Goal: Task Accomplishment & Management: Manage account settings

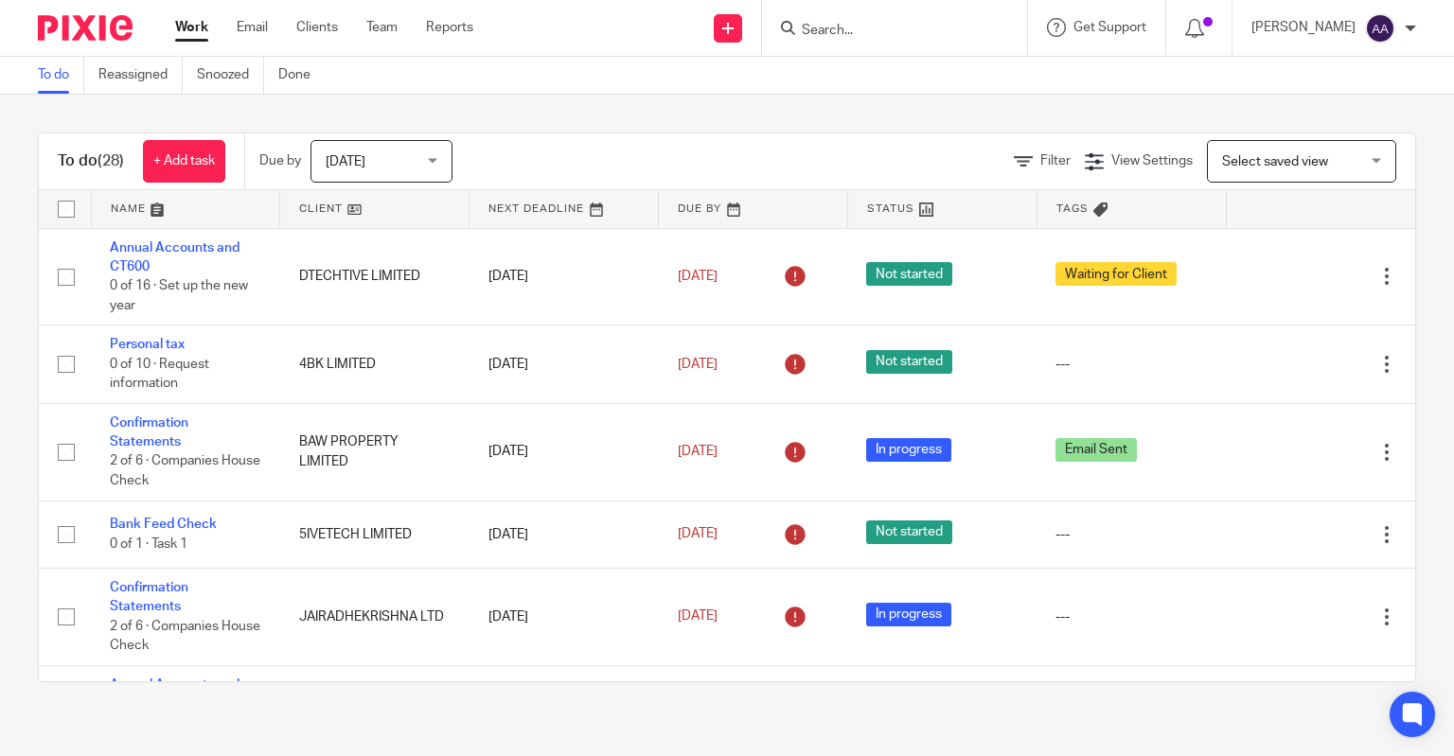
scroll to position [712, 0]
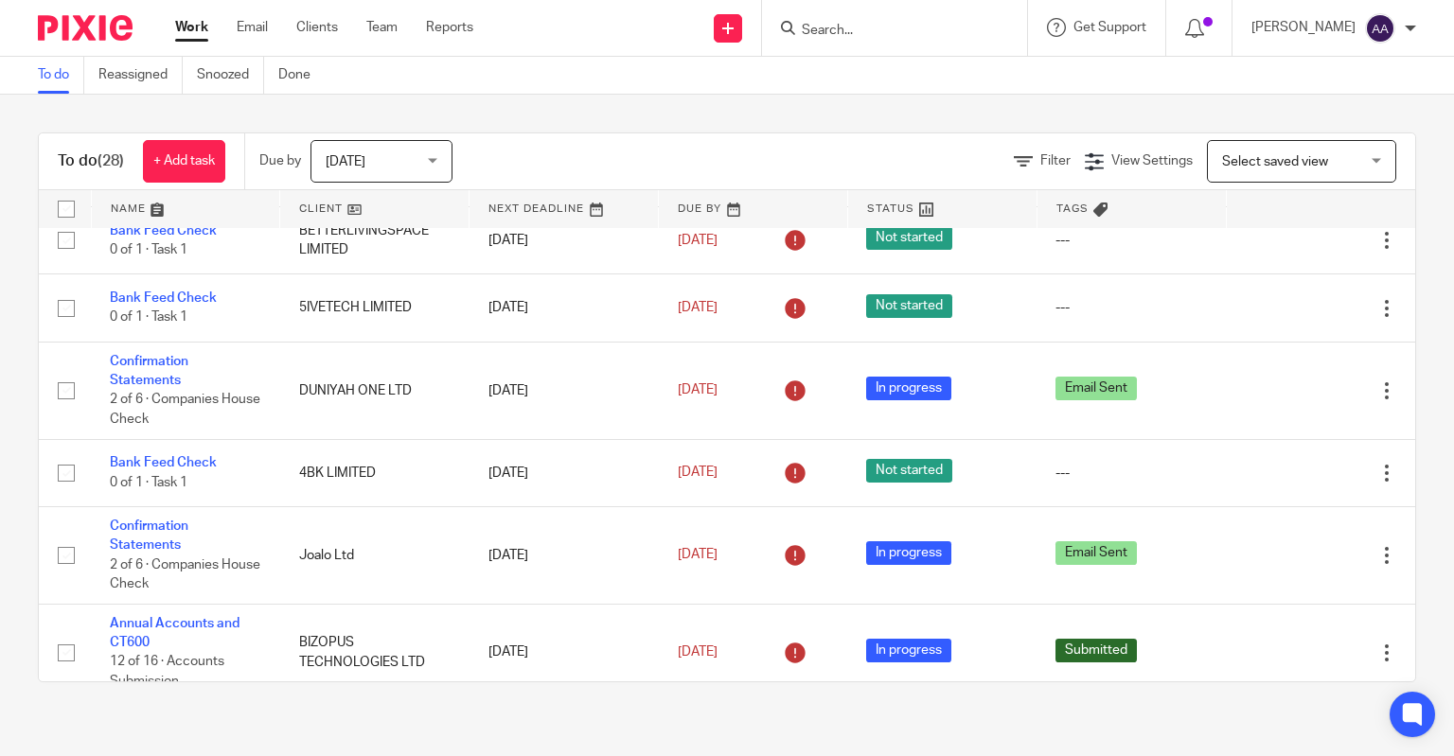
click at [850, 31] on input "Search" at bounding box center [885, 31] width 170 height 17
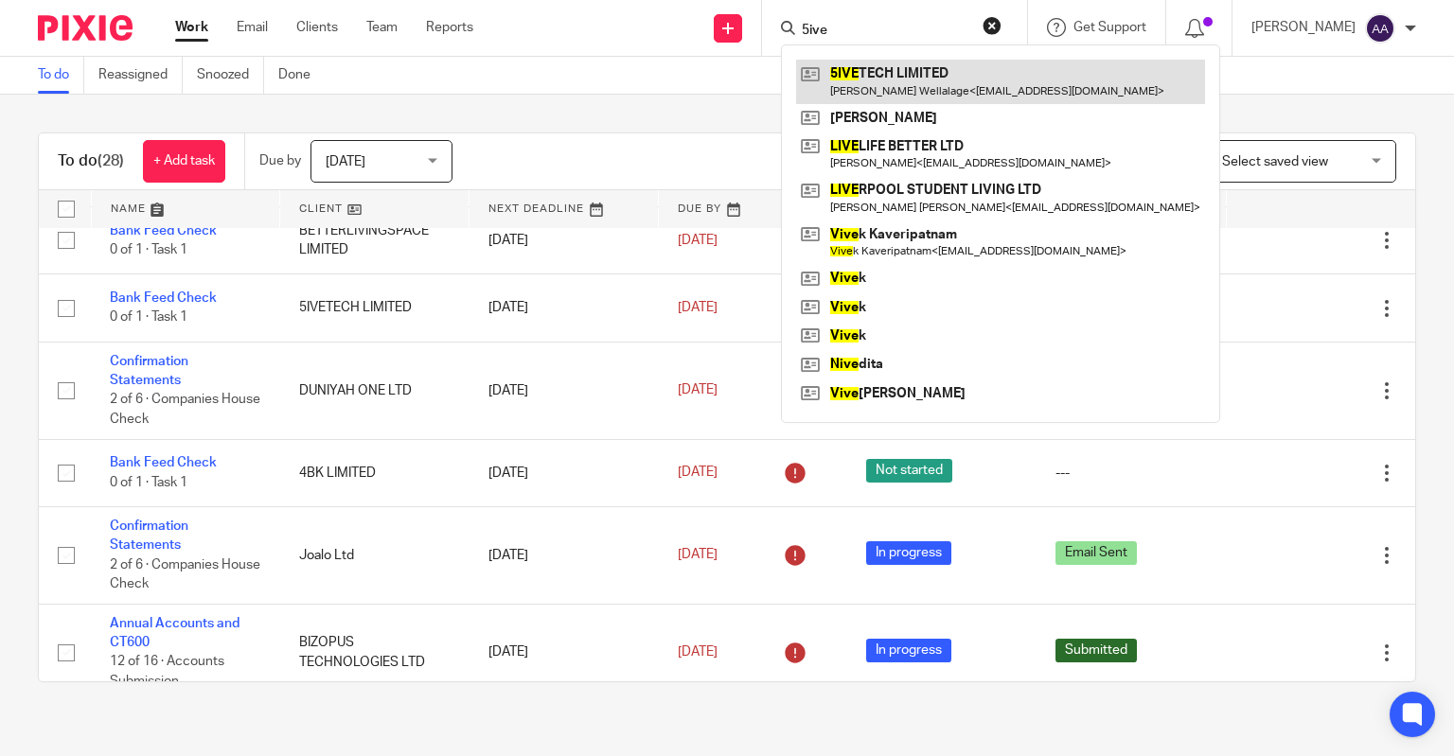
type input "5ive"
click at [949, 74] on link at bounding box center [1000, 82] width 409 height 44
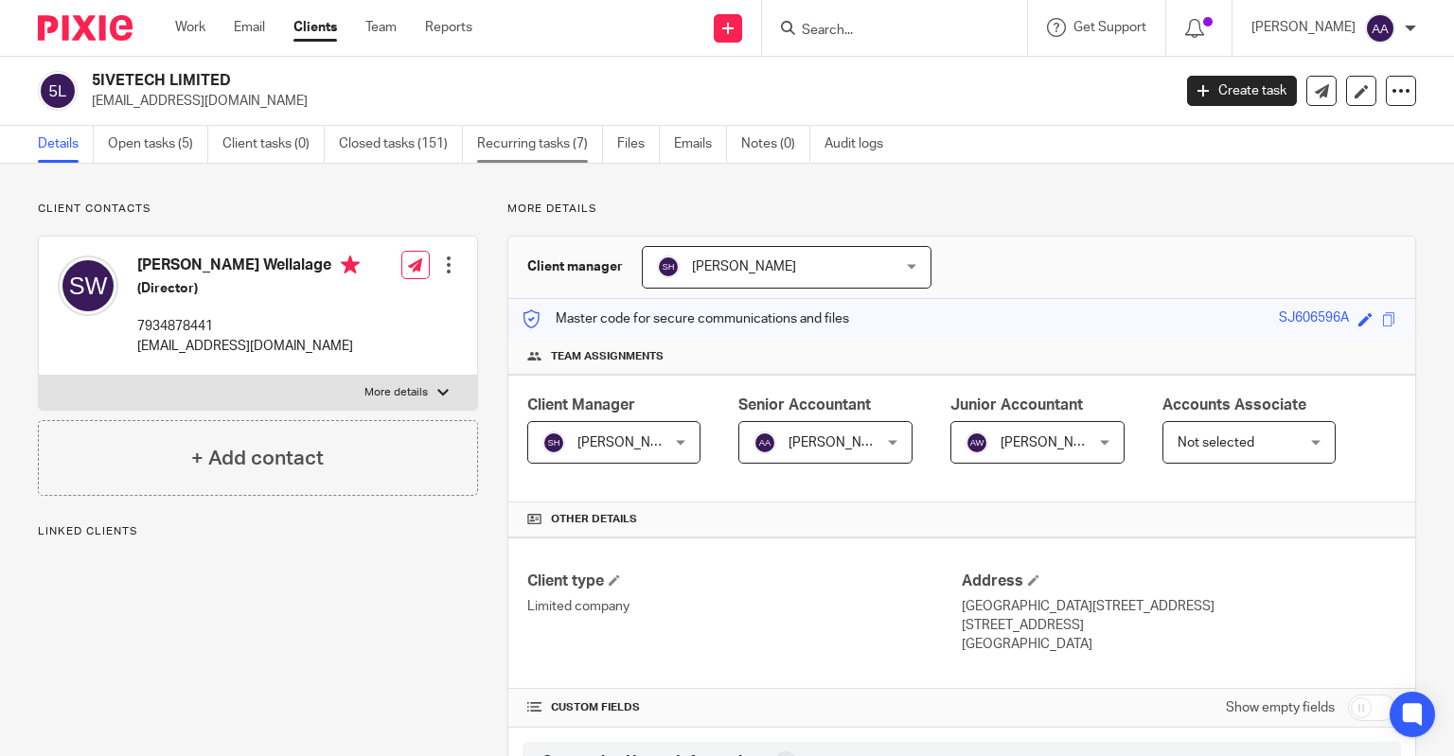
click at [587, 143] on link "Recurring tasks (7)" at bounding box center [540, 144] width 126 height 37
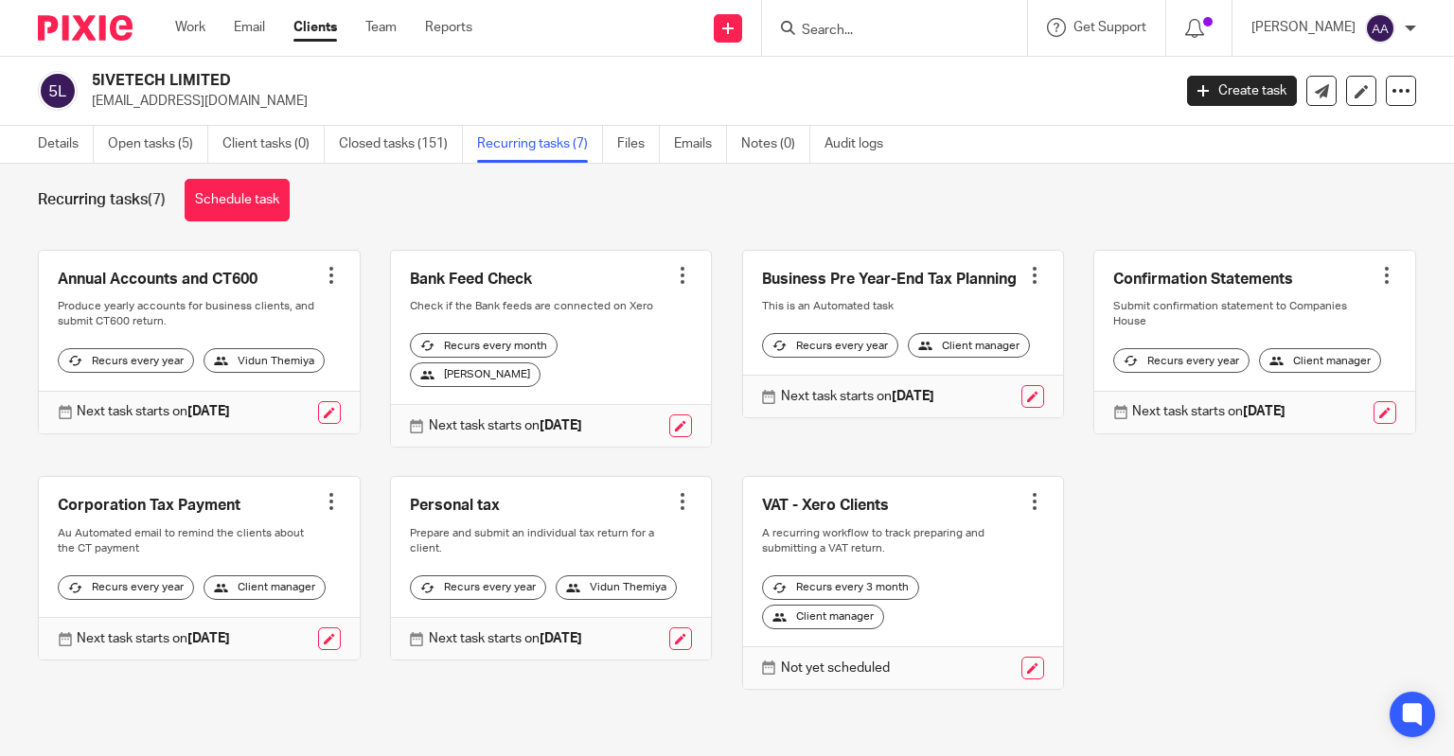
scroll to position [64, 0]
click at [540, 362] on div "[PERSON_NAME]" at bounding box center [475, 374] width 131 height 25
click at [674, 415] on link at bounding box center [680, 426] width 23 height 23
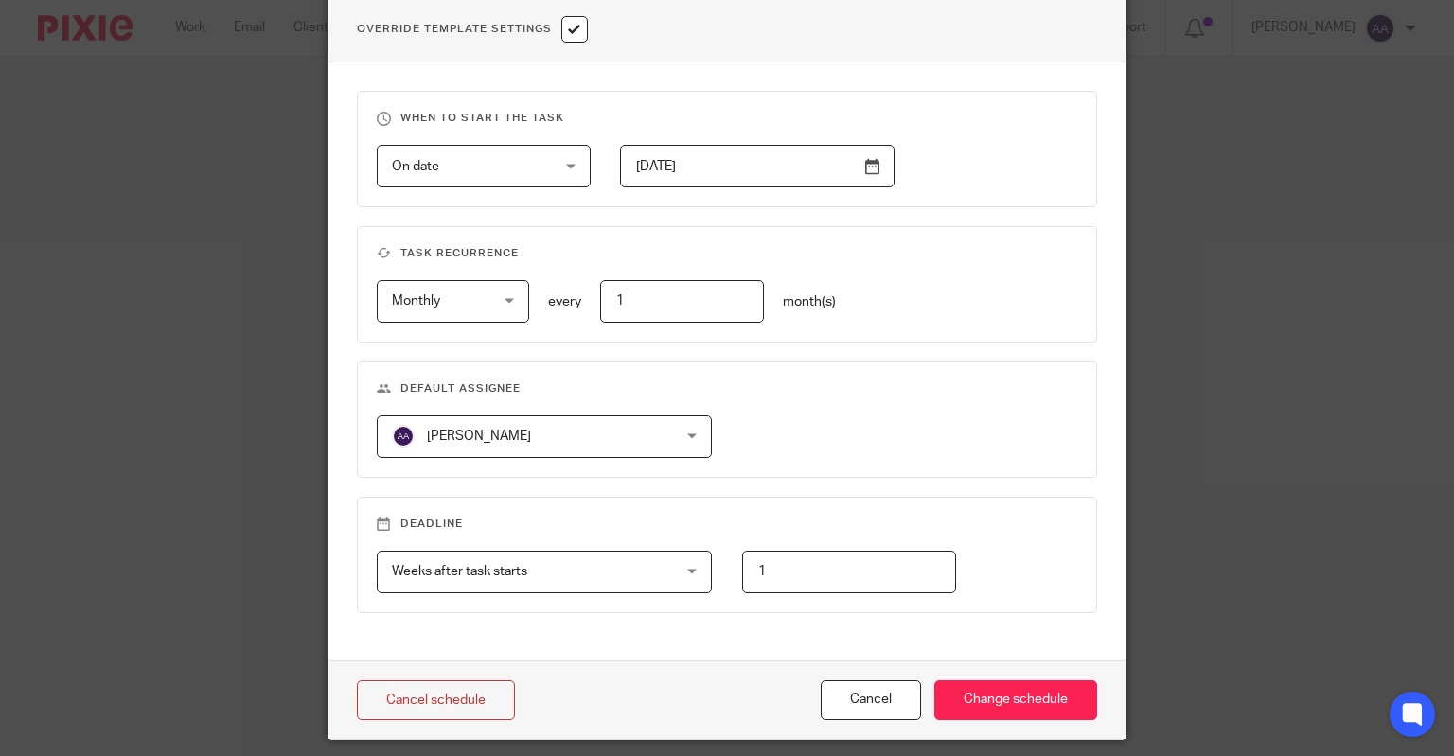
scroll to position [773, 0]
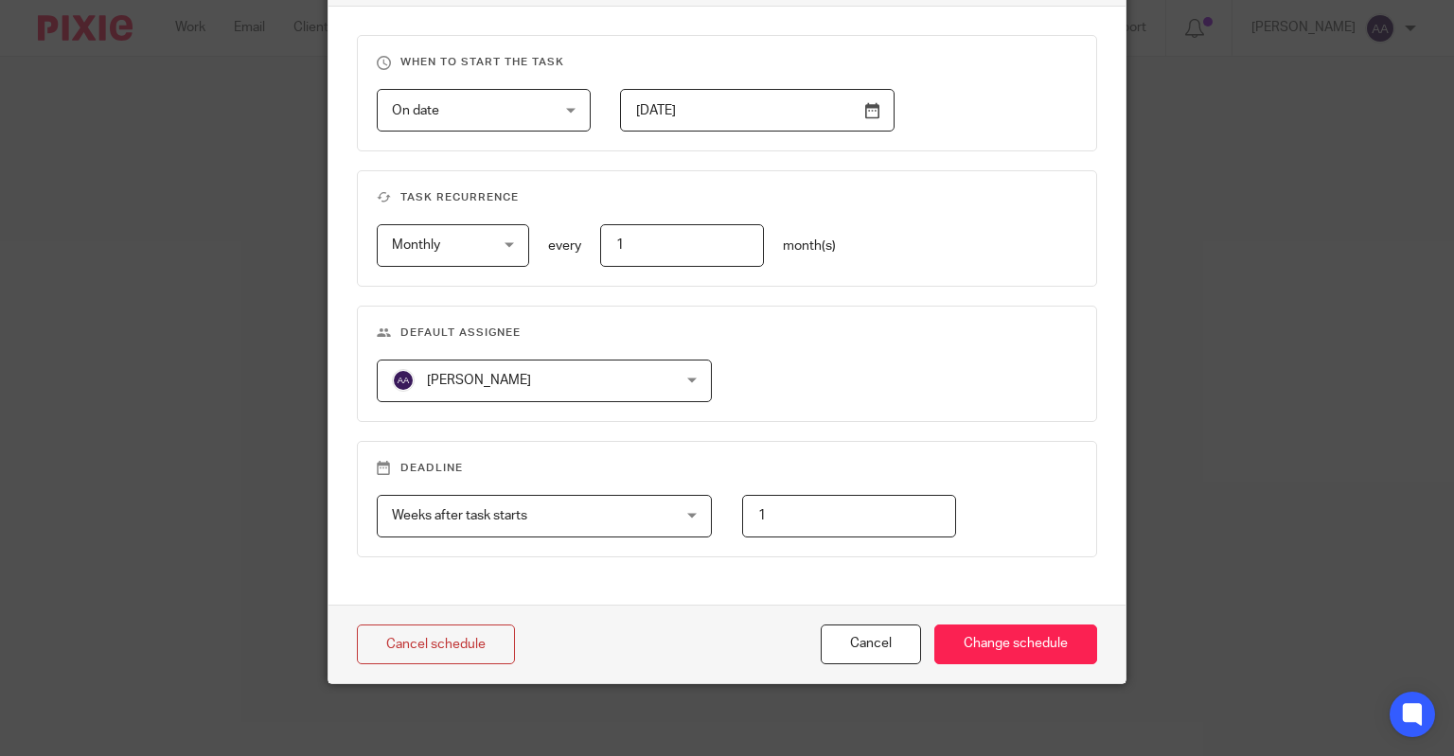
click at [603, 364] on span "[PERSON_NAME]" at bounding box center [520, 381] width 256 height 40
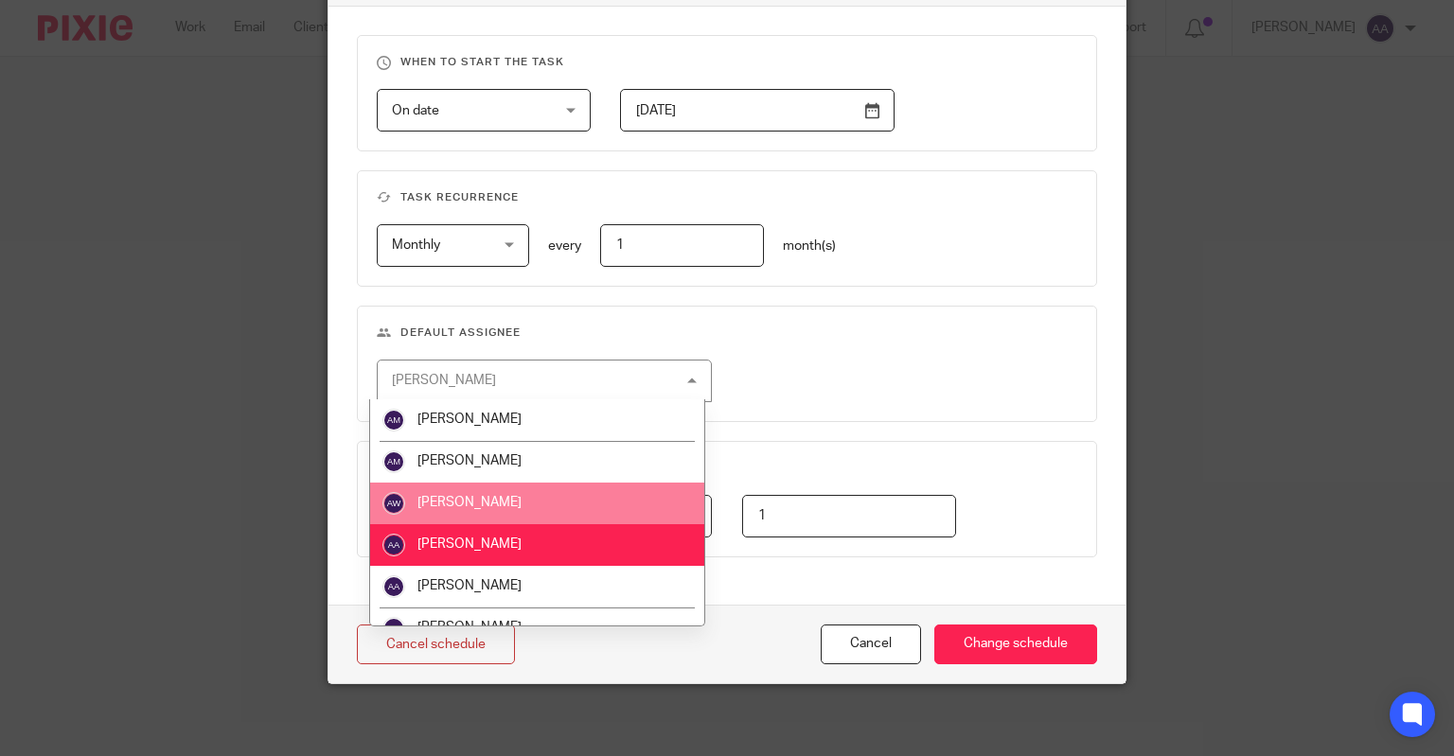
click at [530, 499] on li "[PERSON_NAME]" at bounding box center [537, 504] width 334 height 42
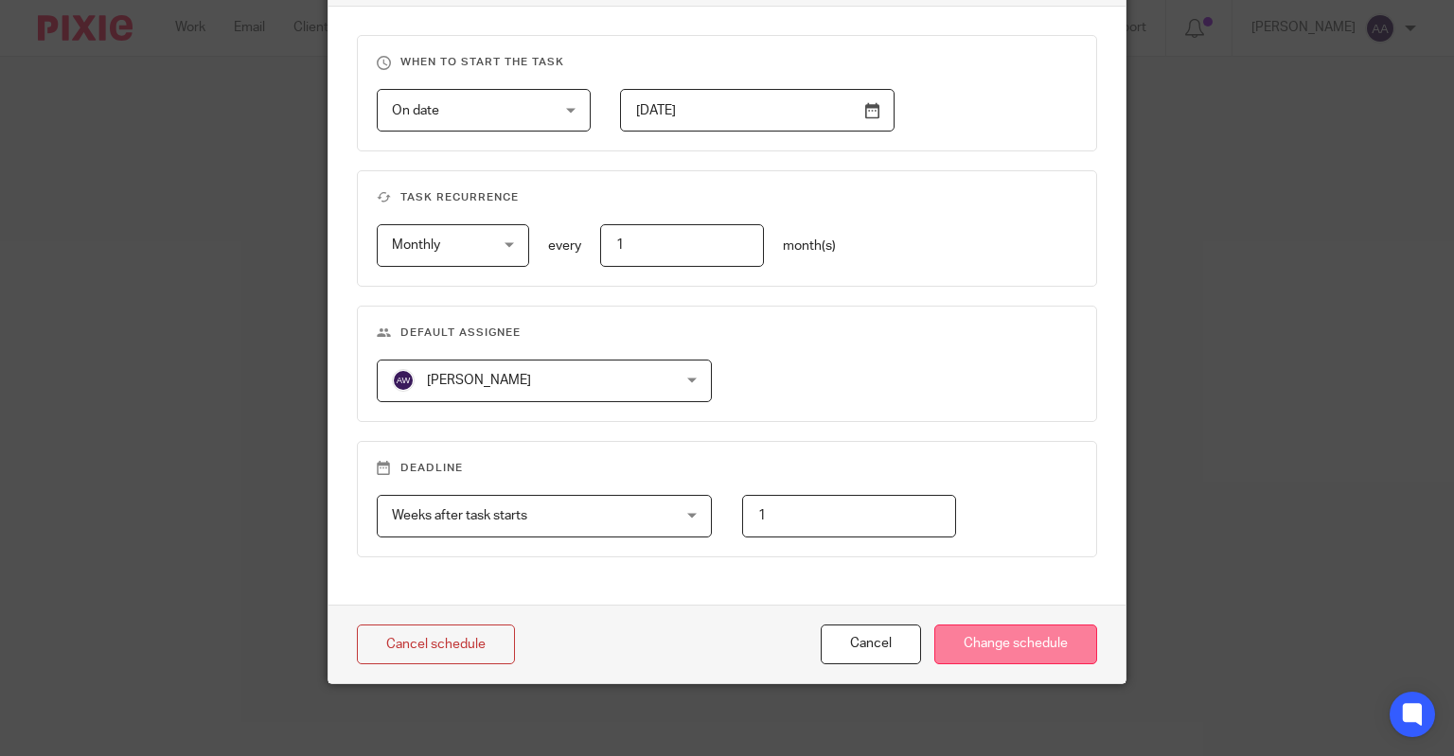
click at [994, 637] on input "Change schedule" at bounding box center [1015, 645] width 163 height 41
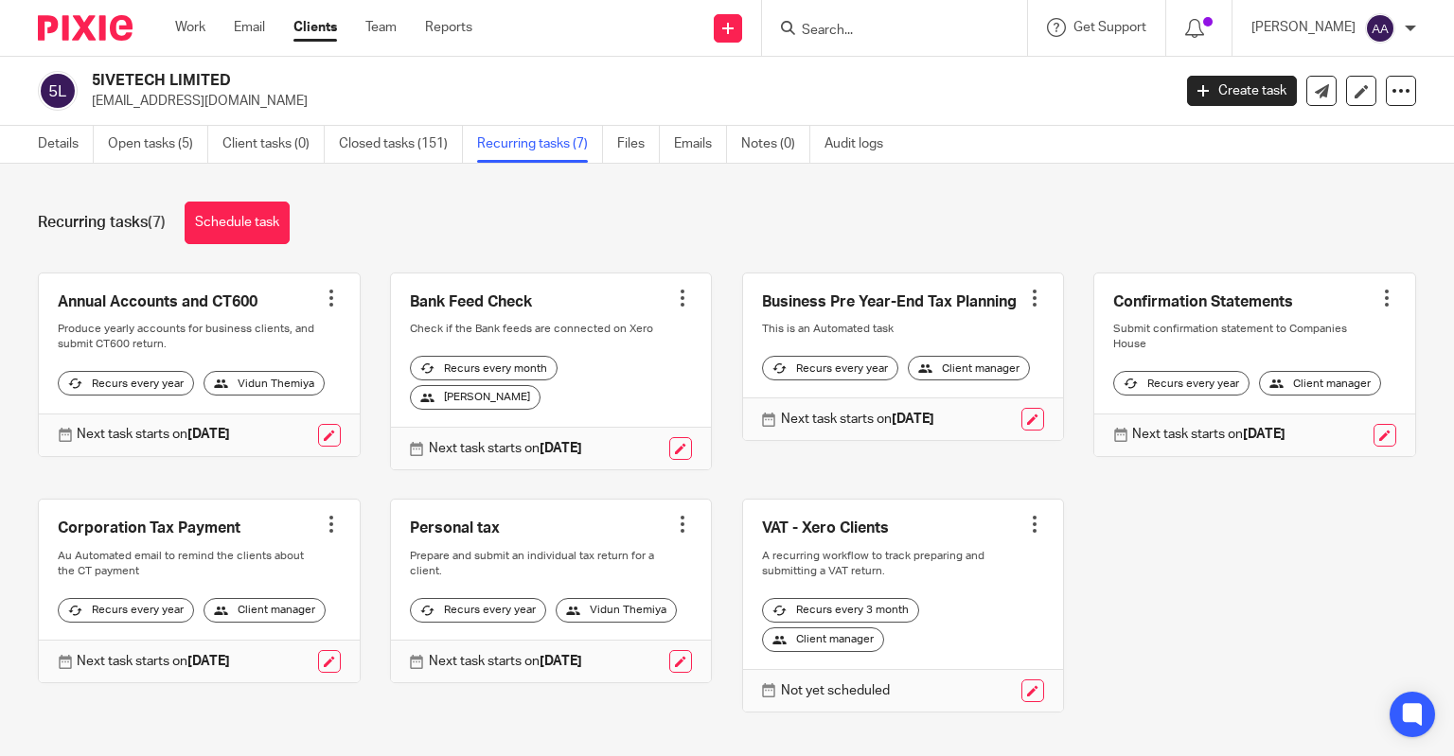
click at [875, 41] on div at bounding box center [894, 28] width 265 height 56
click at [861, 29] on input "Search" at bounding box center [885, 31] width 170 height 17
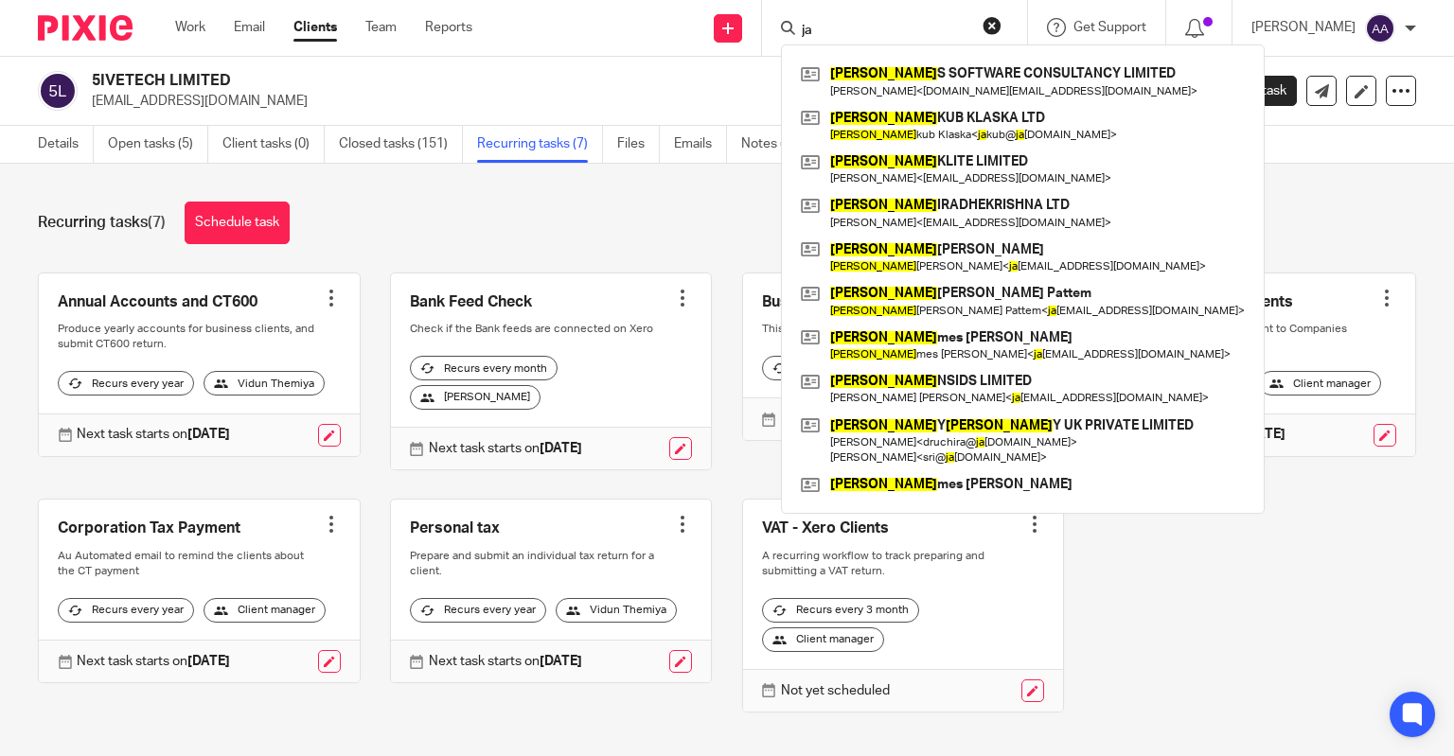
type input "j"
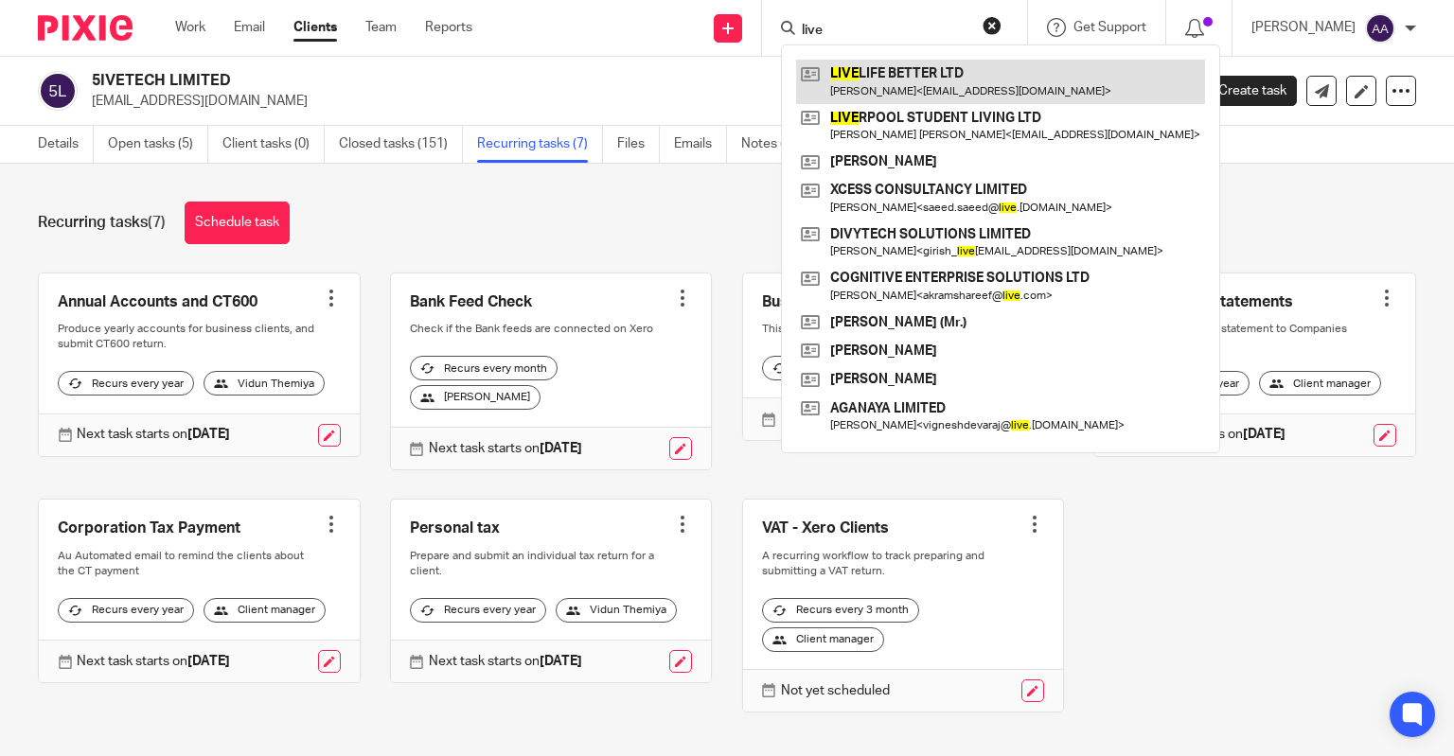
type input "live"
click at [893, 85] on link at bounding box center [1000, 82] width 409 height 44
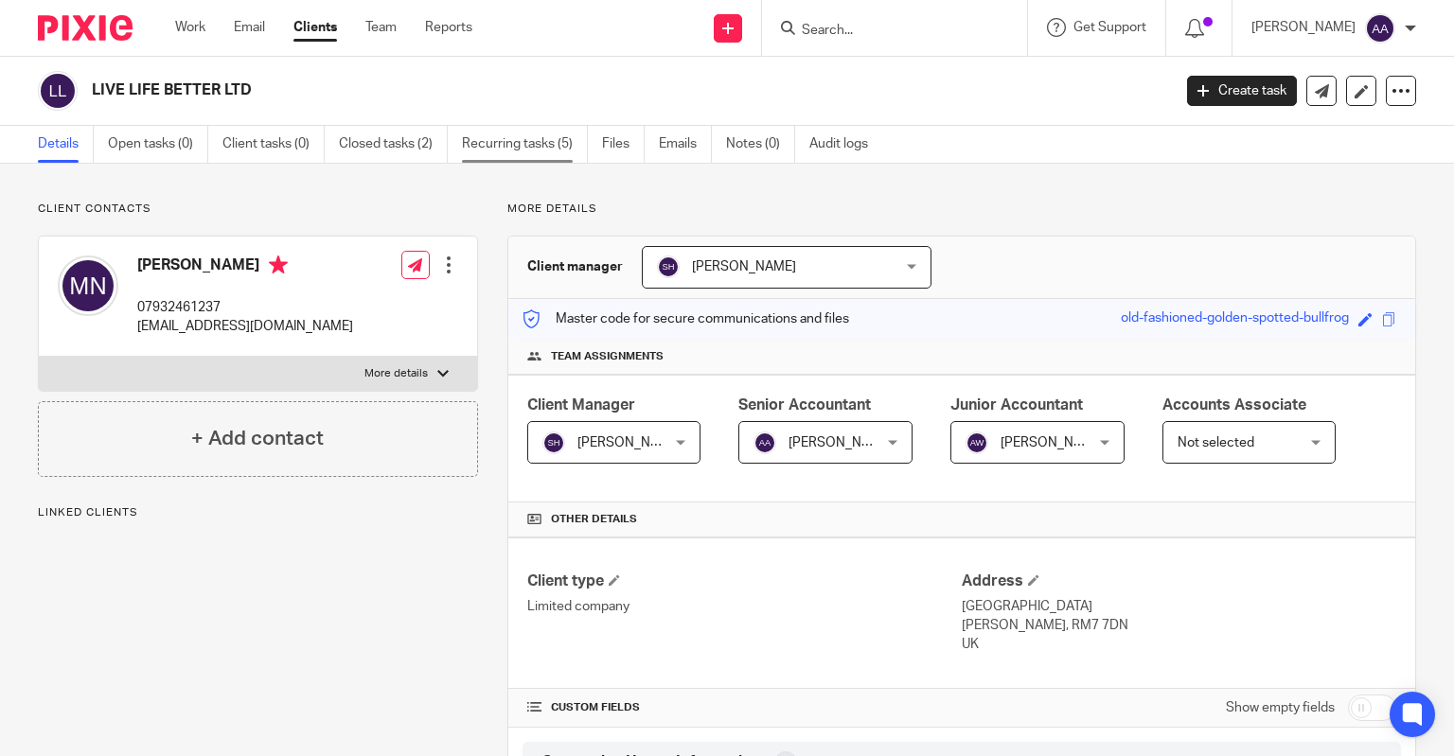
click at [511, 150] on link "Recurring tasks (5)" at bounding box center [525, 144] width 126 height 37
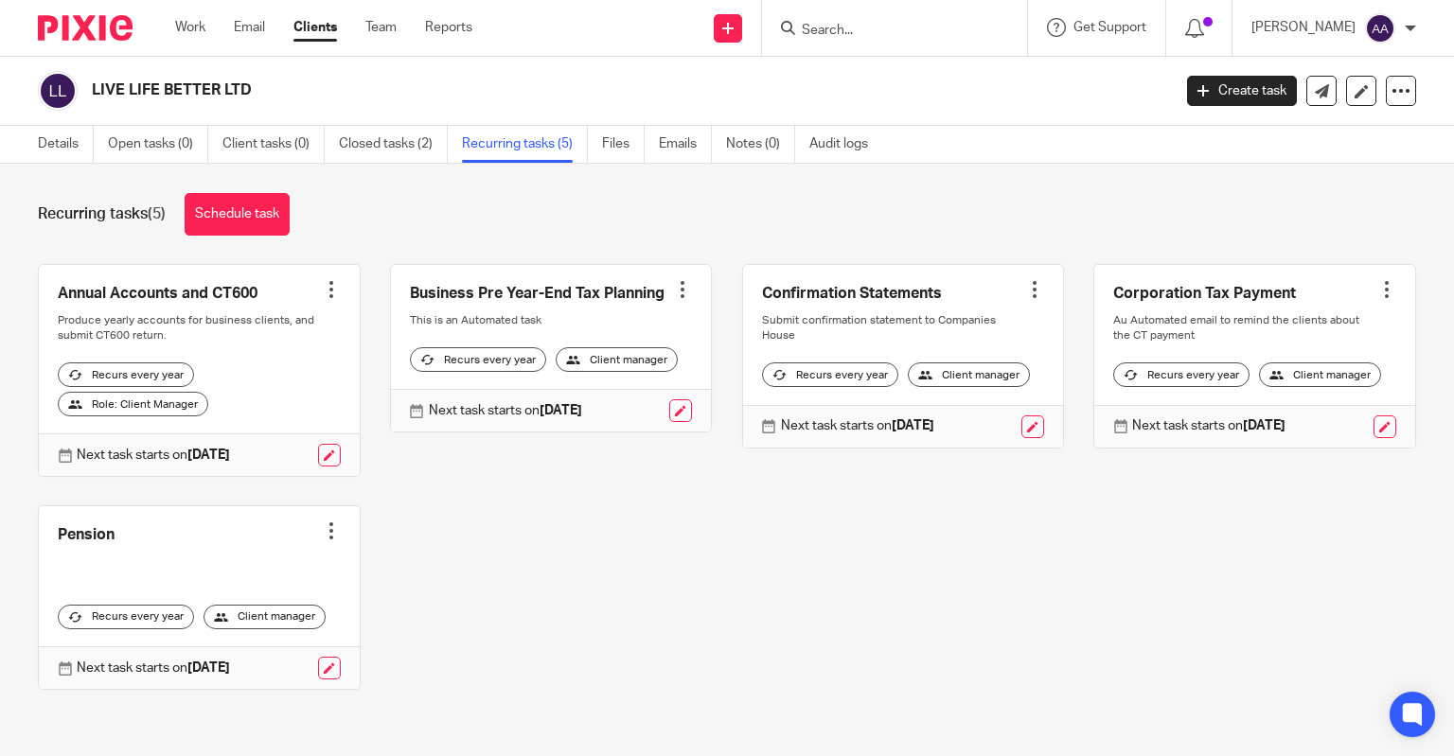
scroll to position [22, 0]
click at [256, 215] on link "Schedule task" at bounding box center [237, 214] width 105 height 43
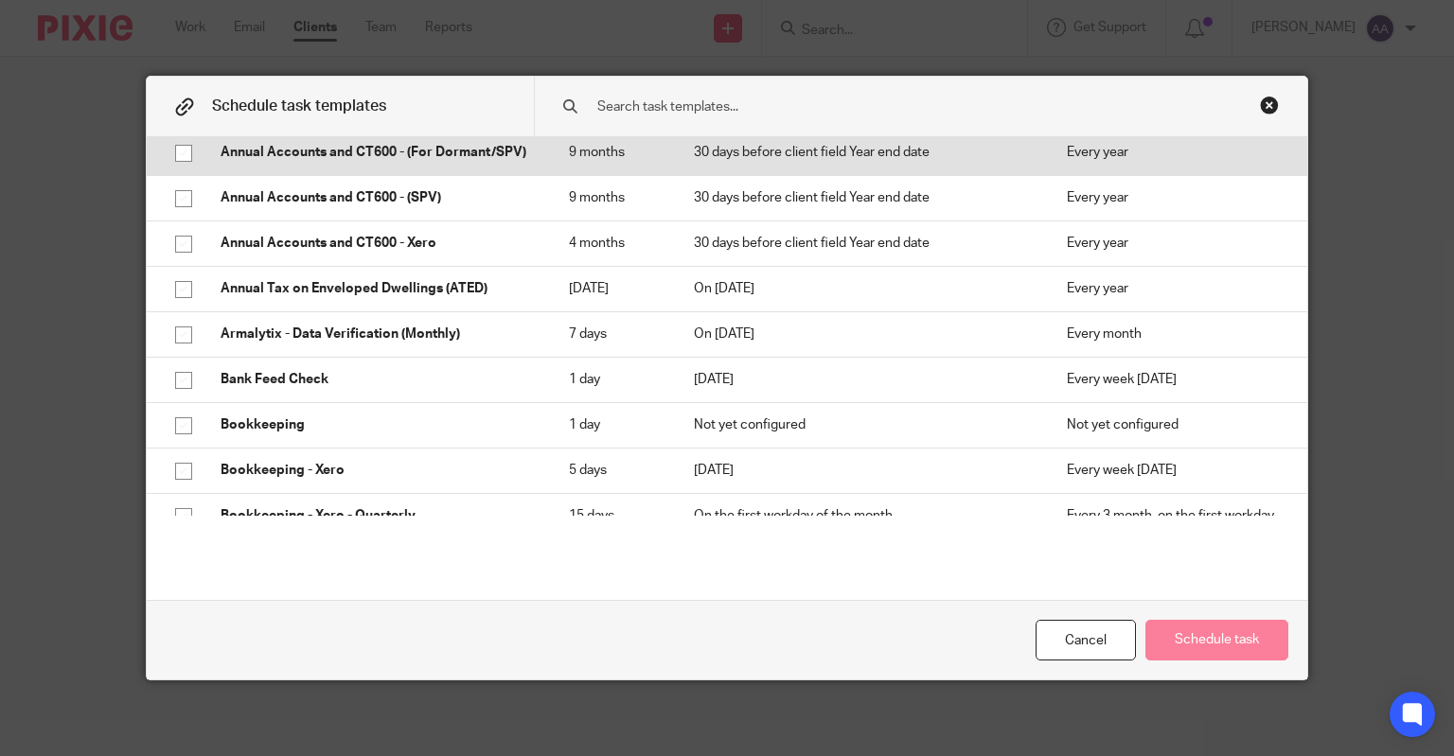
scroll to position [178, 0]
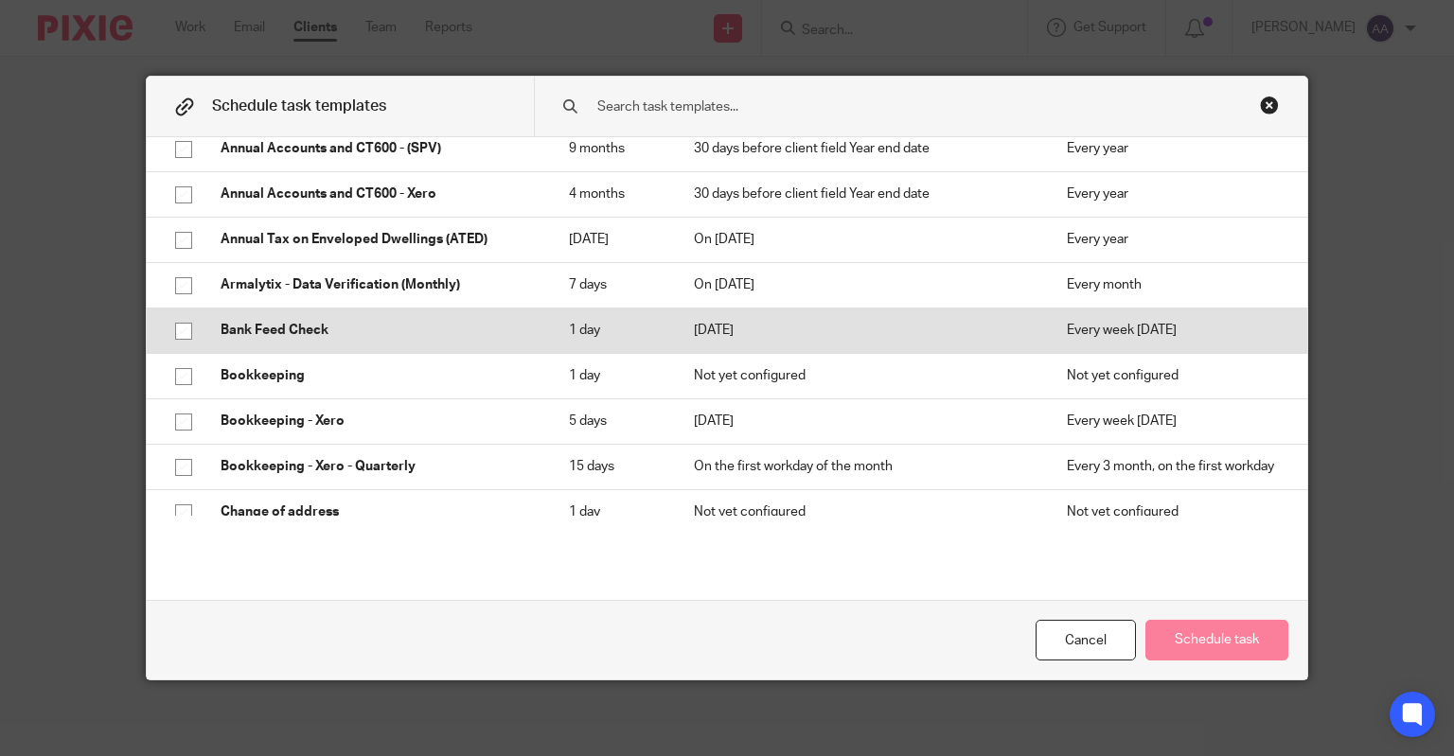
click at [172, 331] on input "checkbox" at bounding box center [184, 331] width 36 height 36
checkbox input "true"
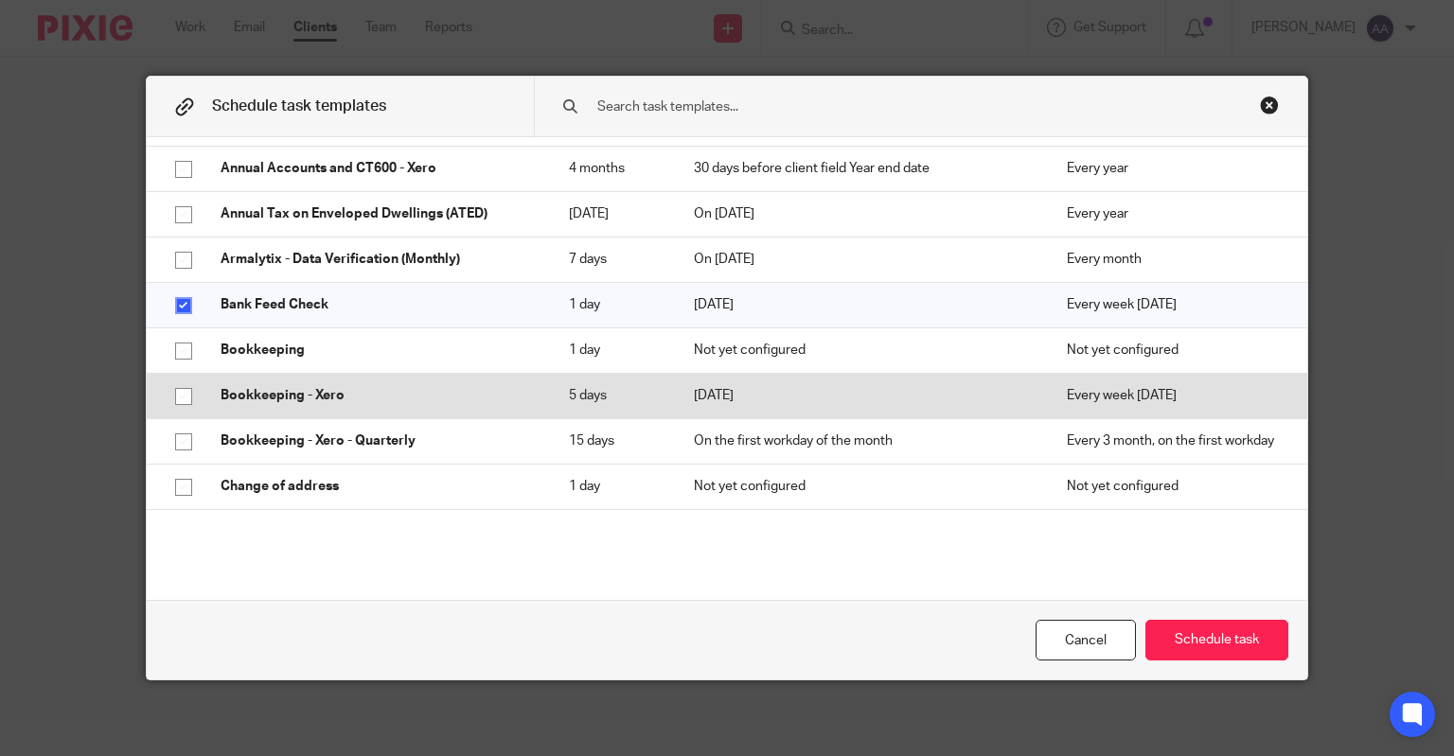
scroll to position [204, 0]
click at [174, 395] on input "checkbox" at bounding box center [184, 396] width 36 height 36
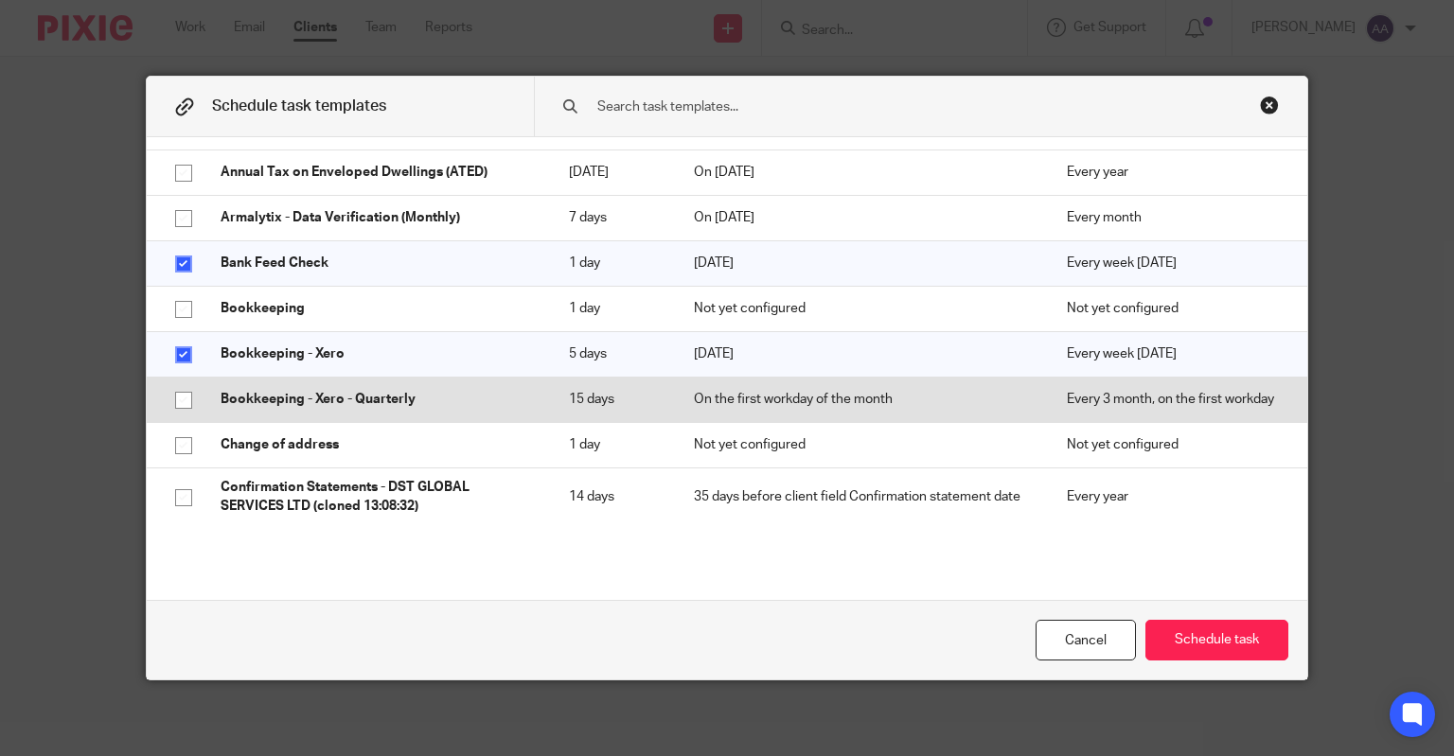
scroll to position [246, 0]
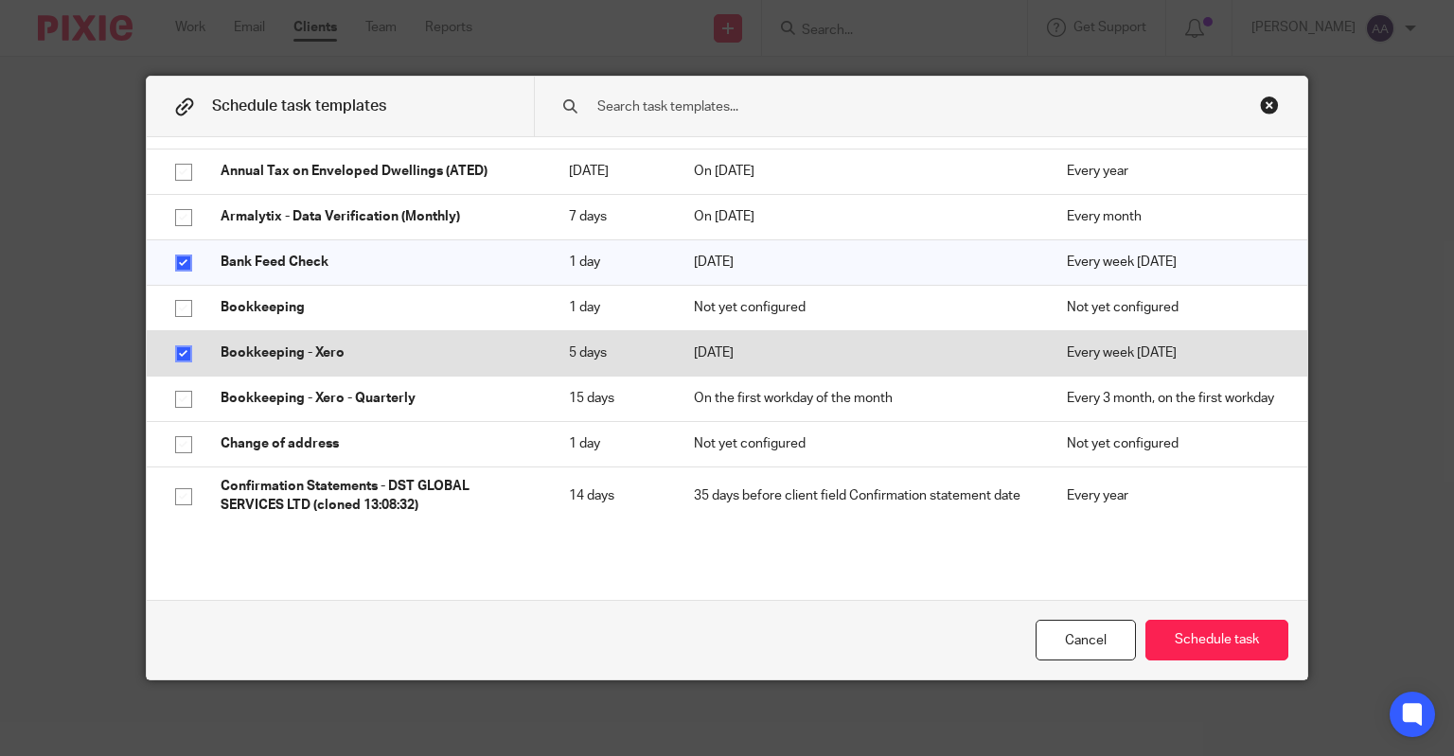
click at [176, 351] on input "checkbox" at bounding box center [184, 354] width 36 height 36
checkbox input "false"
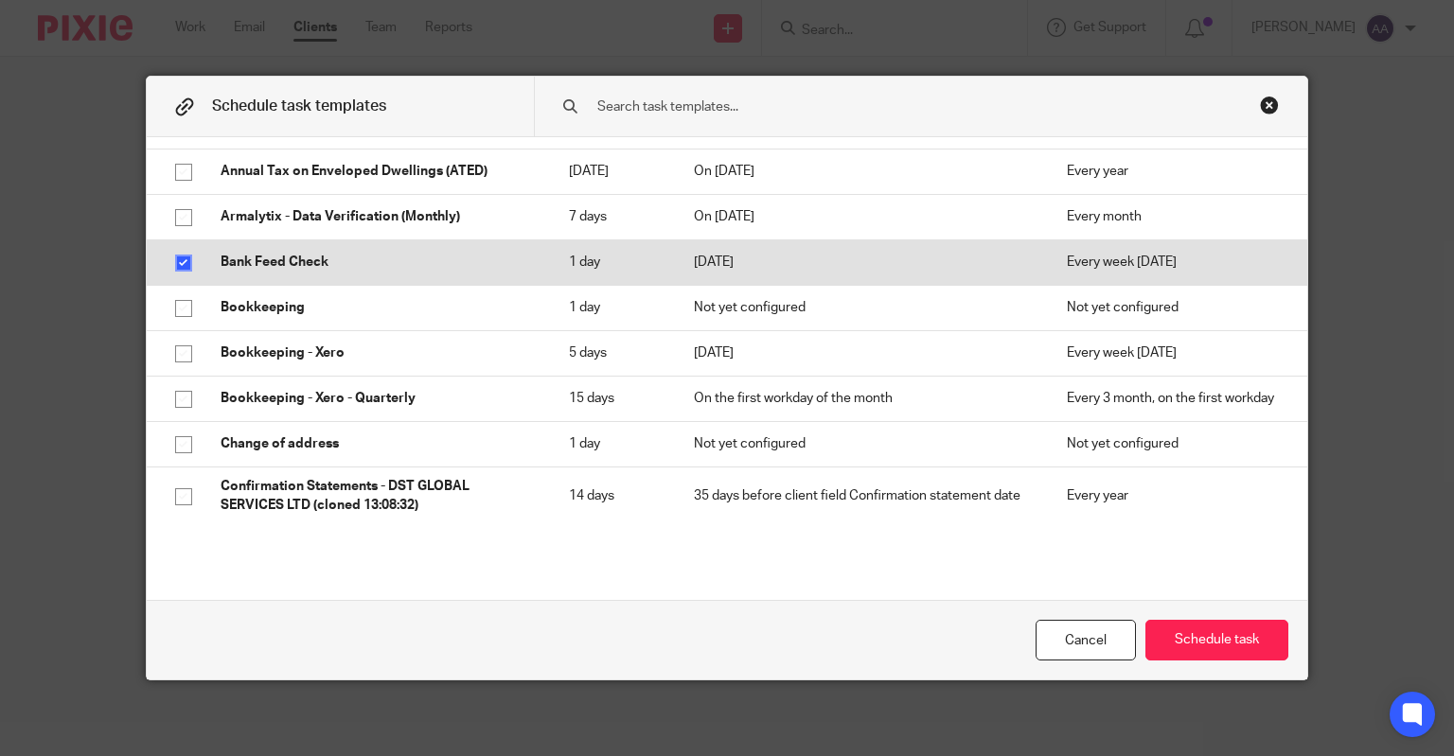
click at [179, 261] on input "checkbox" at bounding box center [184, 263] width 36 height 36
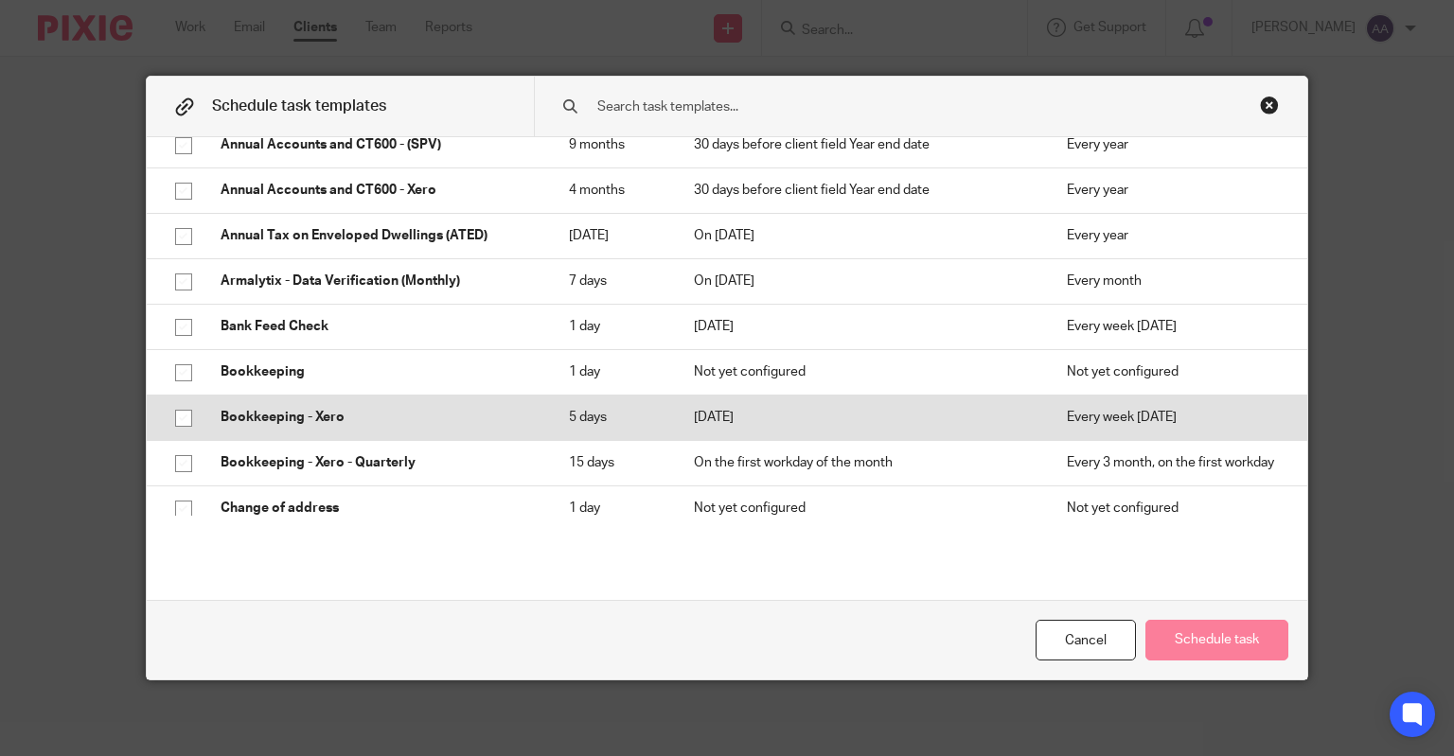
scroll to position [189, 0]
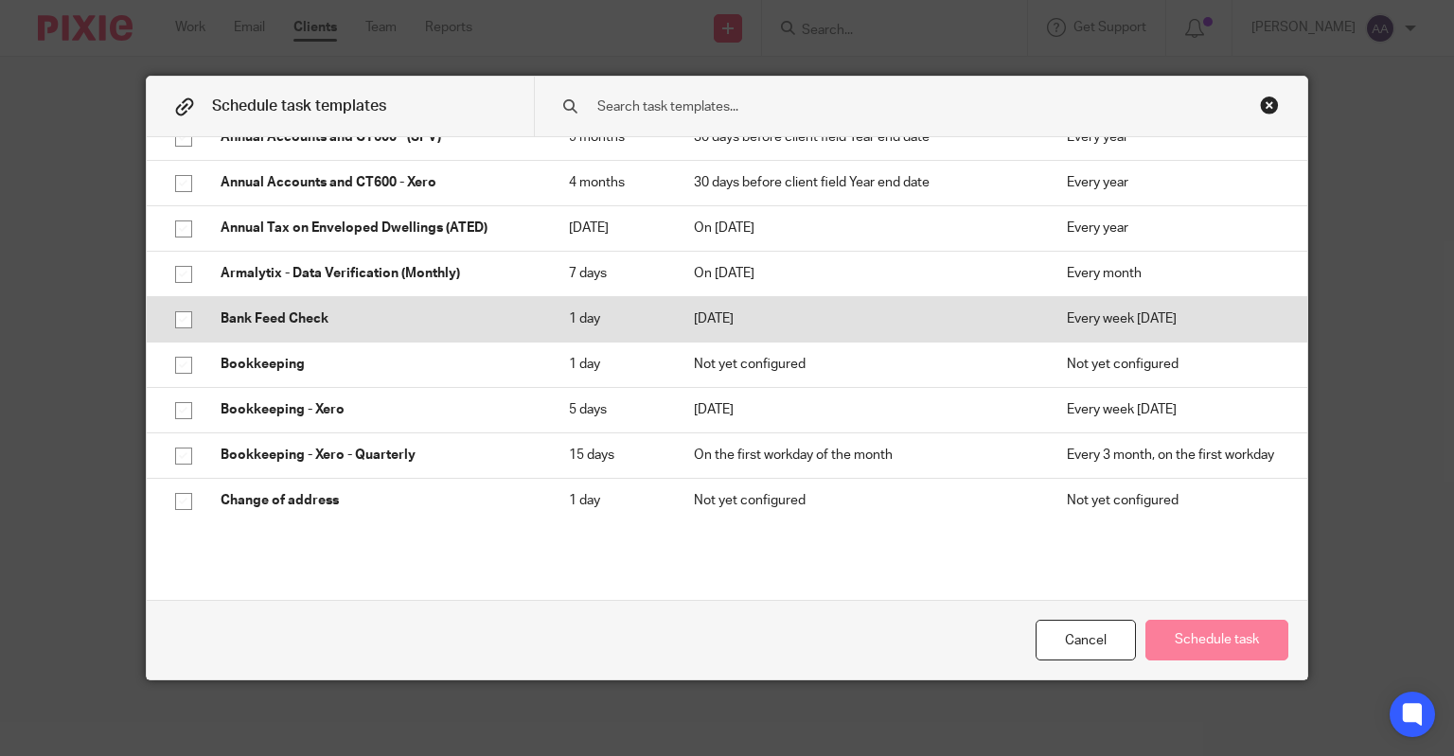
click at [171, 319] on input "checkbox" at bounding box center [184, 320] width 36 height 36
checkbox input "true"
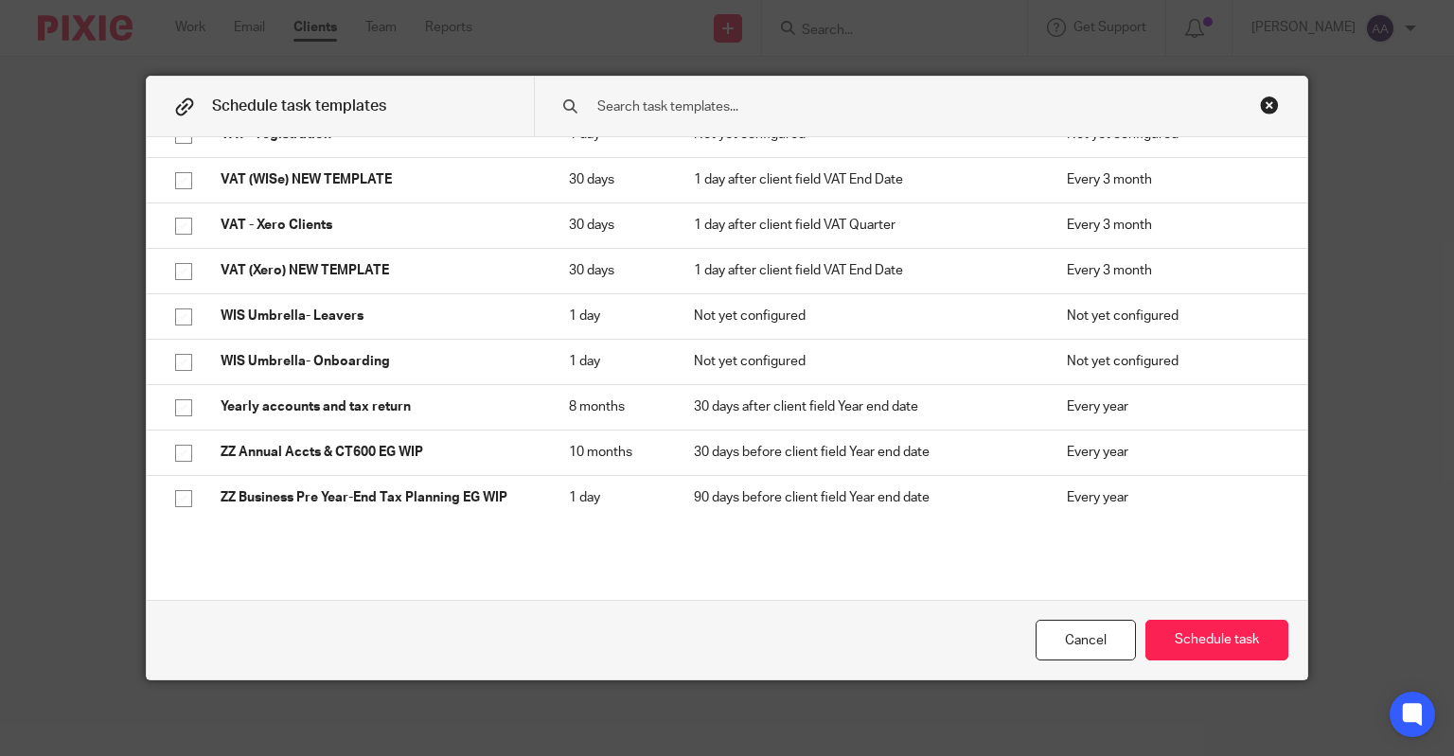
scroll to position [1598, 0]
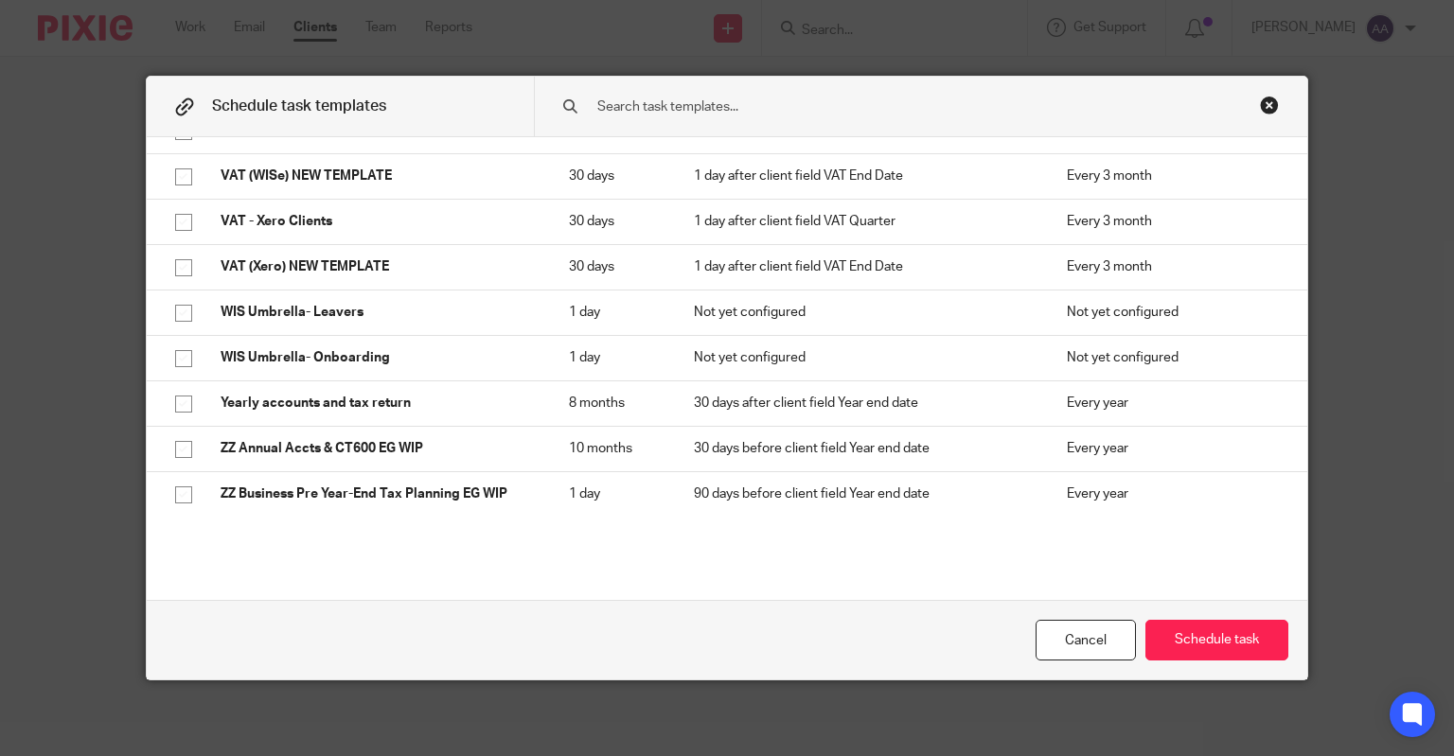
click at [1264, 104] on div "Close this dialog window" at bounding box center [1269, 105] width 19 height 19
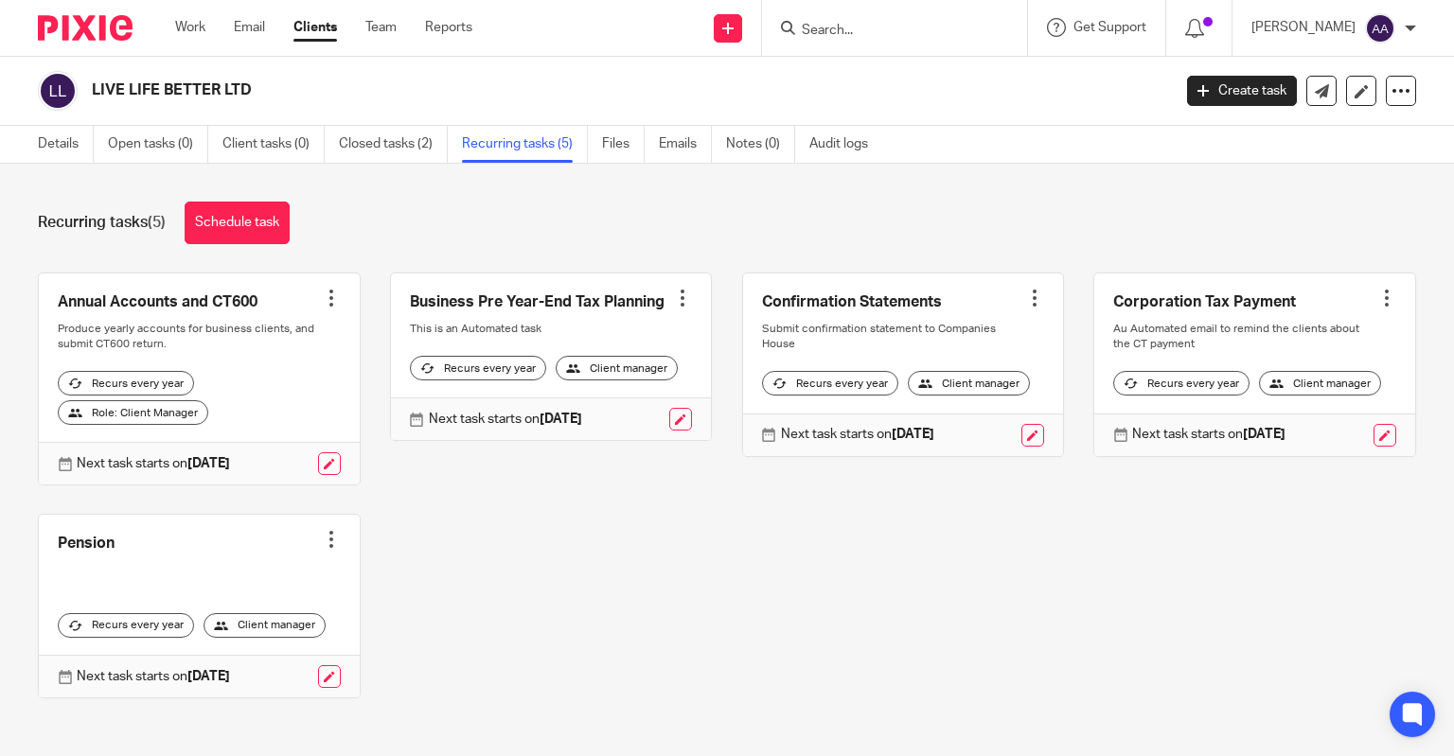
click at [182, 16] on div "Work Email Clients Team Reports Work Email Clients Team Reports Settings" at bounding box center [328, 28] width 345 height 56
click at [190, 35] on link "Work" at bounding box center [190, 27] width 30 height 19
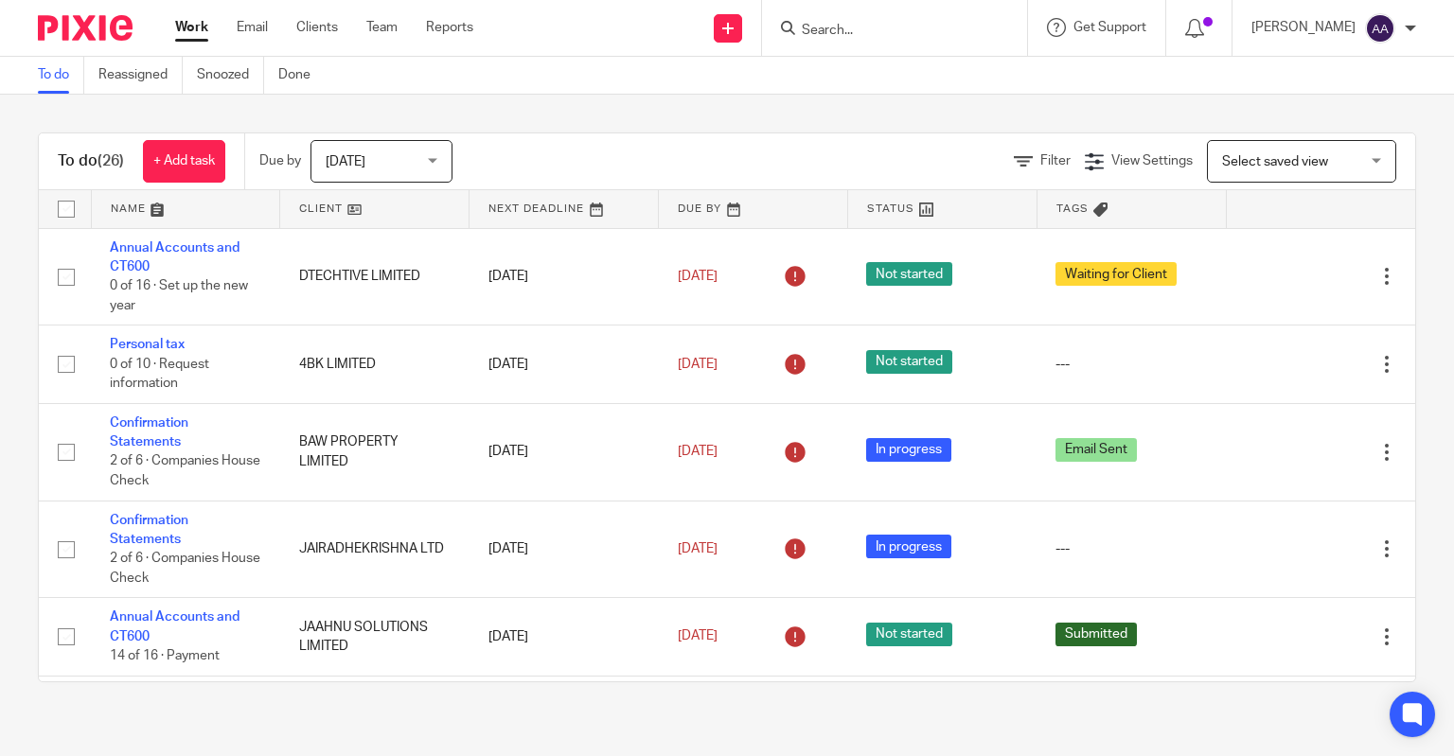
click at [308, 65] on link "Done" at bounding box center [301, 75] width 46 height 37
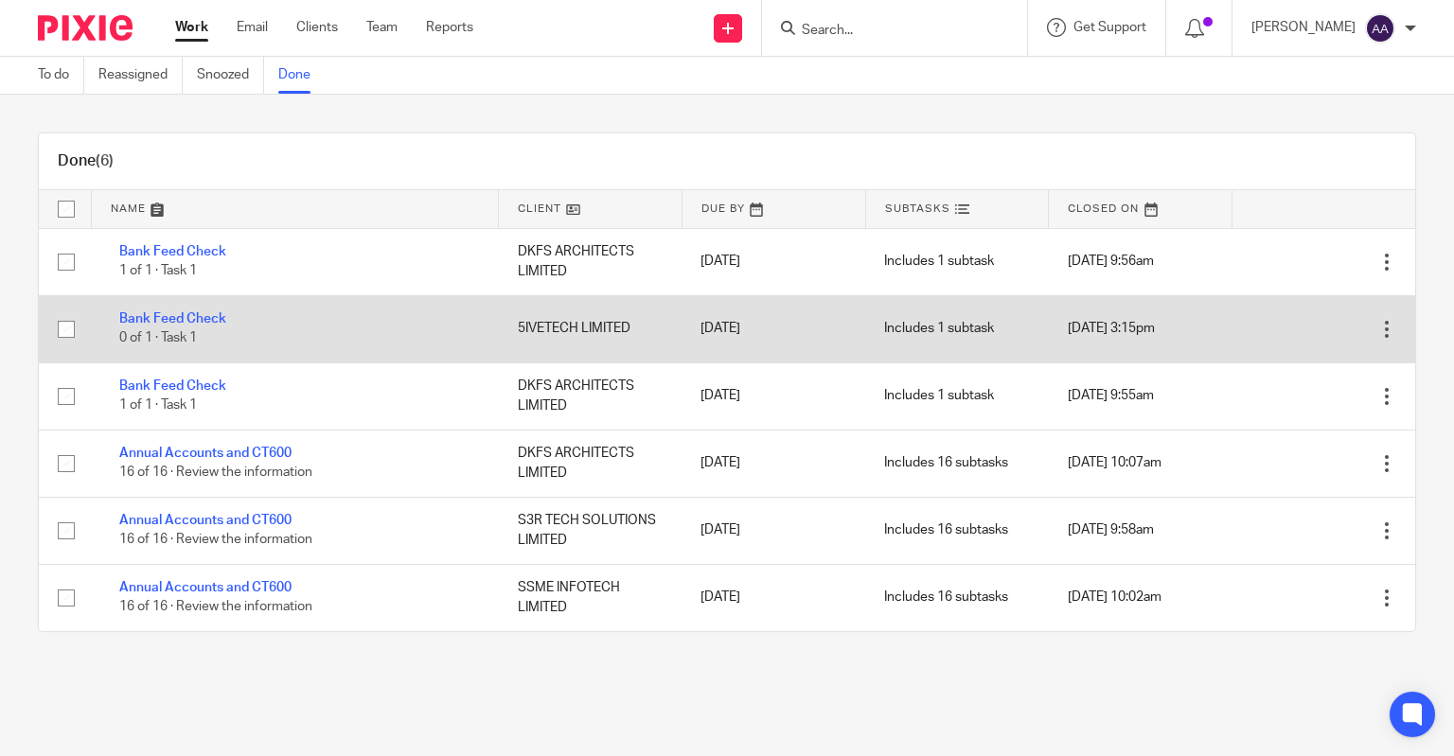
click at [62, 327] on input "checkbox" at bounding box center [66, 329] width 36 height 36
checkbox input "true"
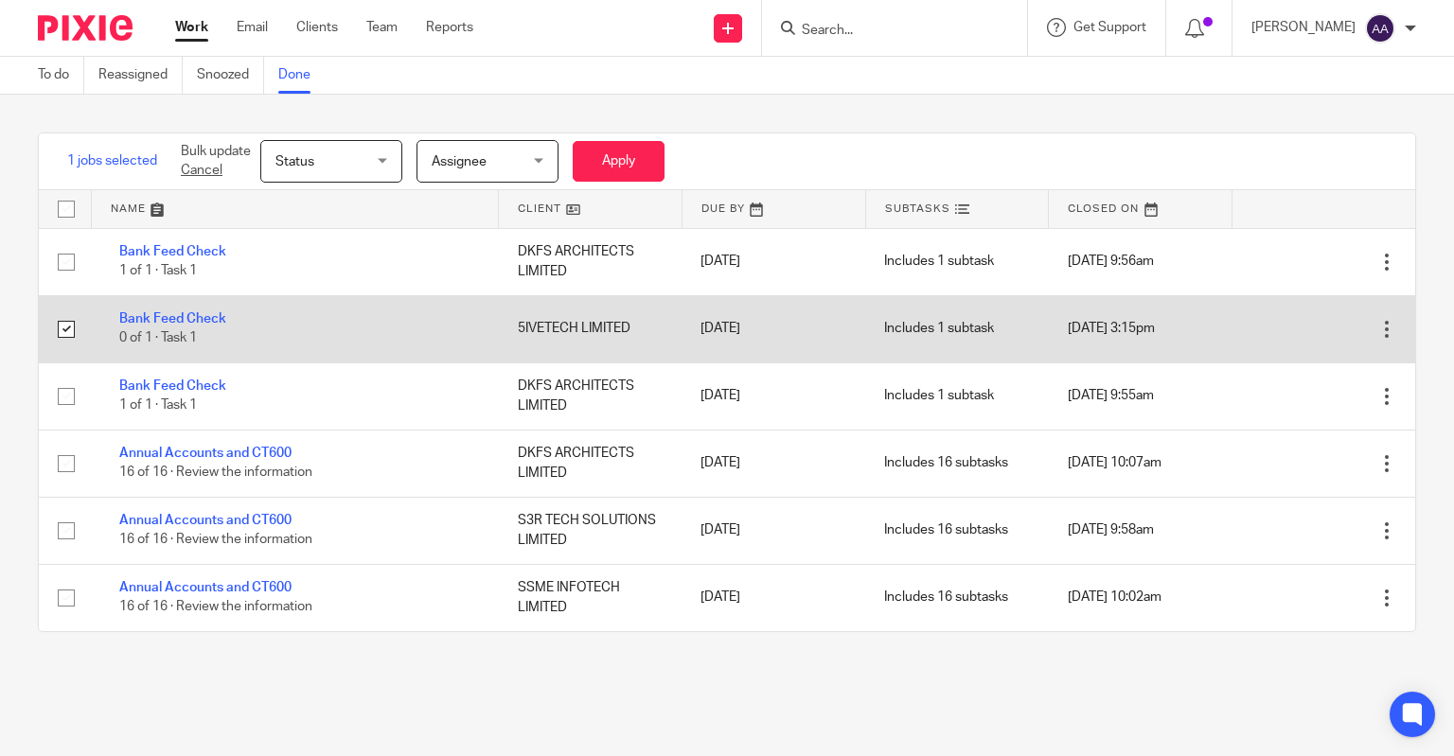
click at [1377, 326] on div at bounding box center [1386, 329] width 19 height 19
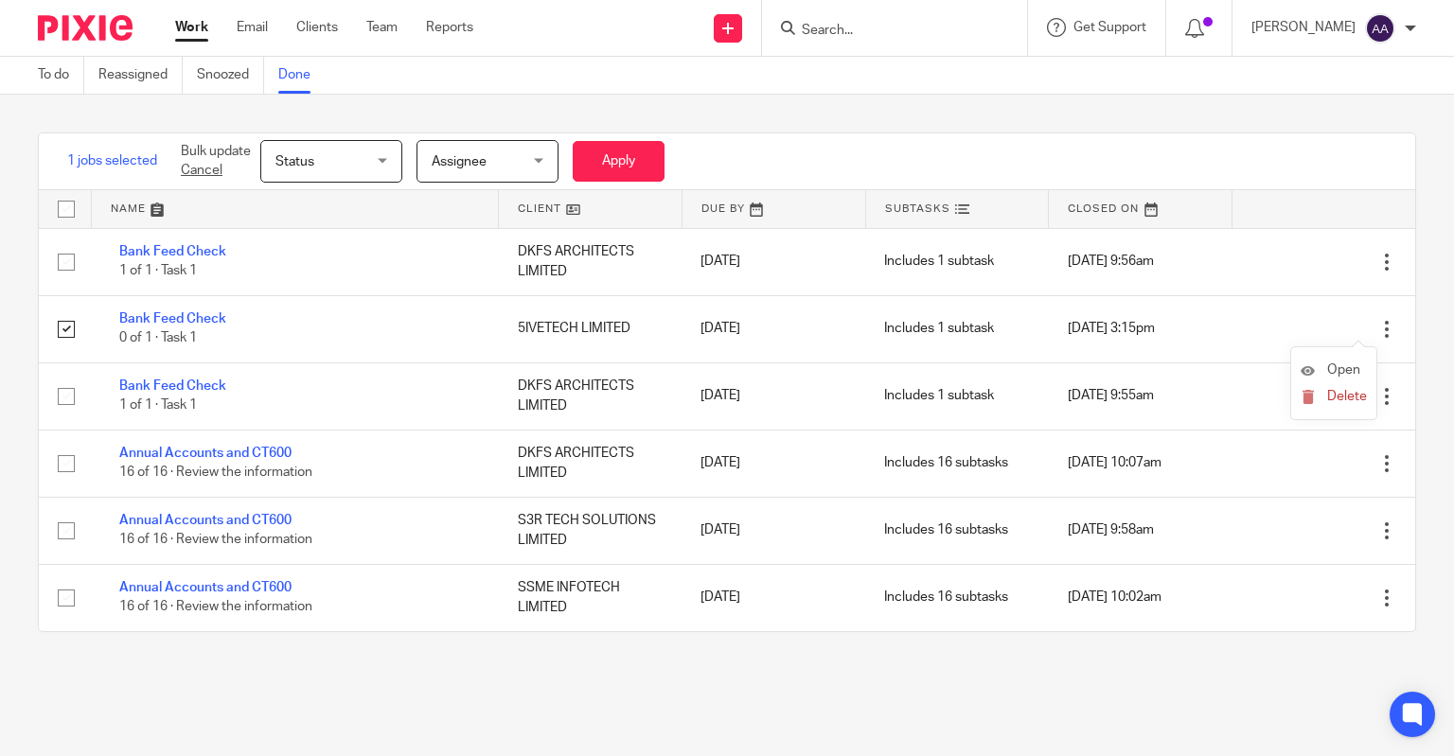
click at [1347, 362] on li "Open" at bounding box center [1333, 371] width 66 height 28
click at [1339, 369] on span "Open" at bounding box center [1343, 369] width 33 height 13
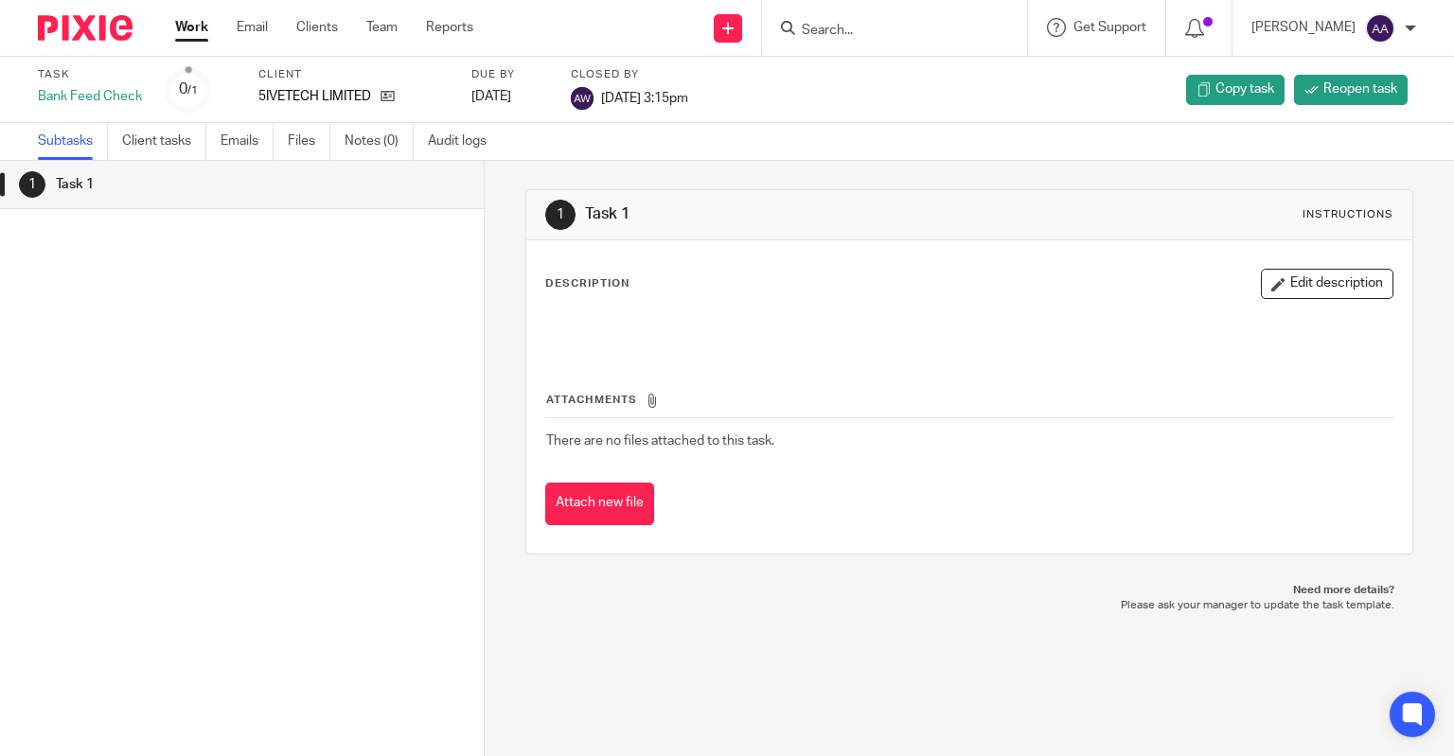
click at [188, 28] on link "Work" at bounding box center [191, 27] width 33 height 19
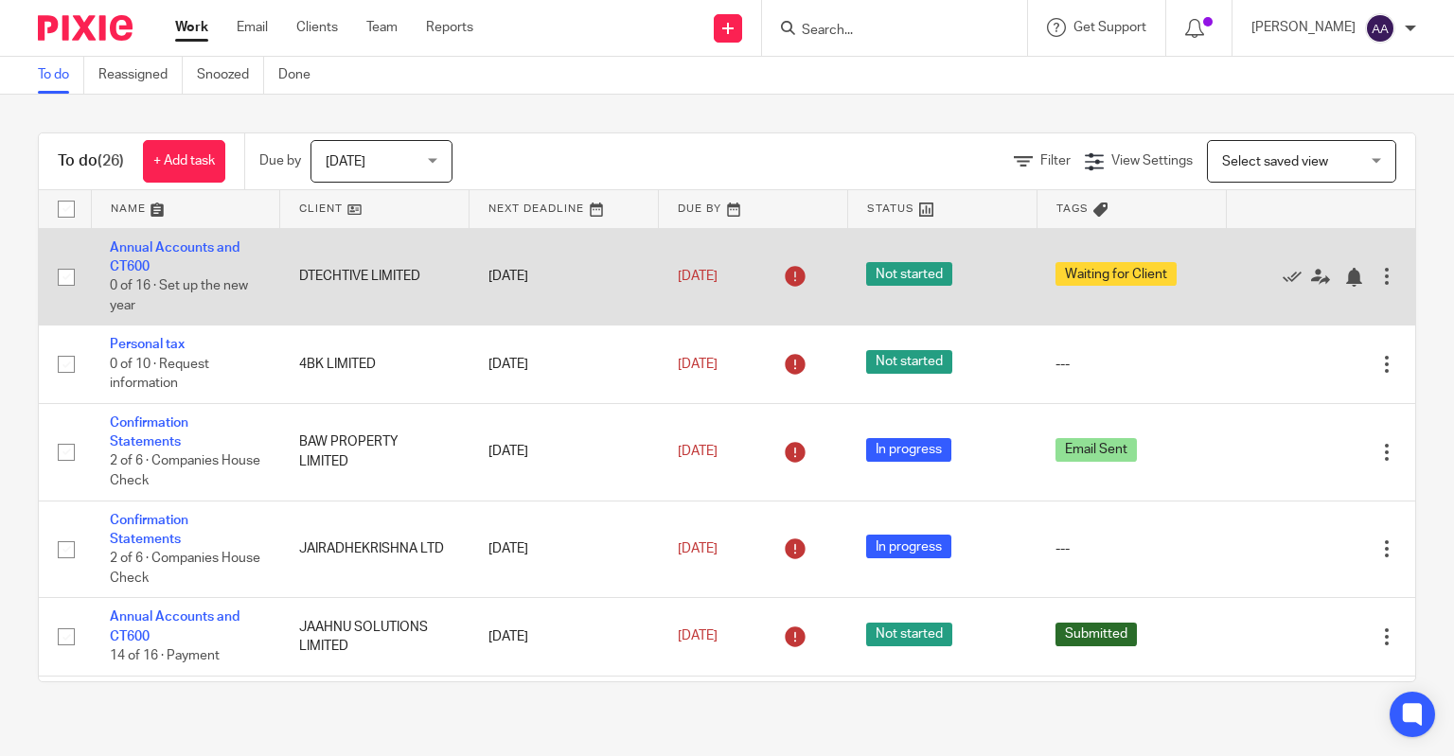
click at [132, 255] on td "Annual Accounts and CT600 0 of 16 · Set up the new year" at bounding box center [185, 276] width 189 height 97
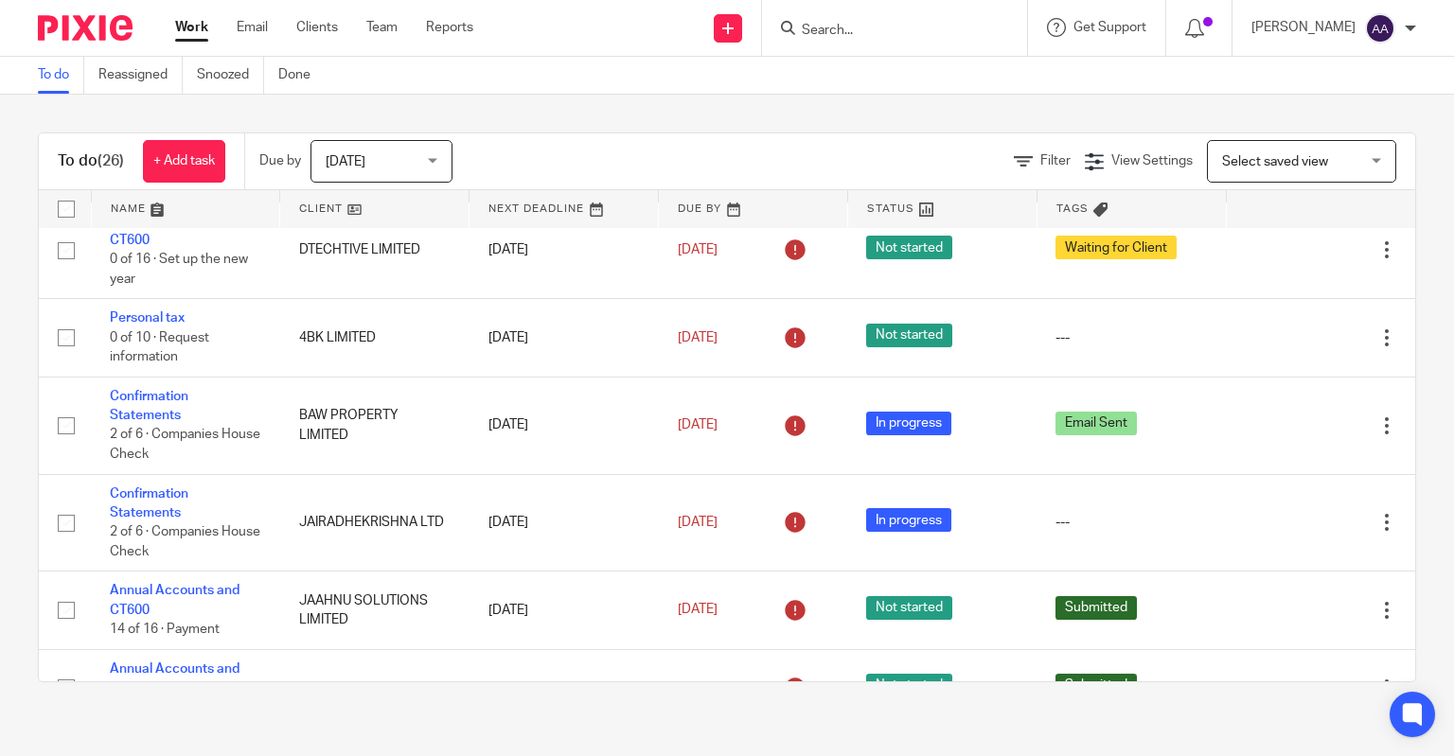
scroll to position [19, 0]
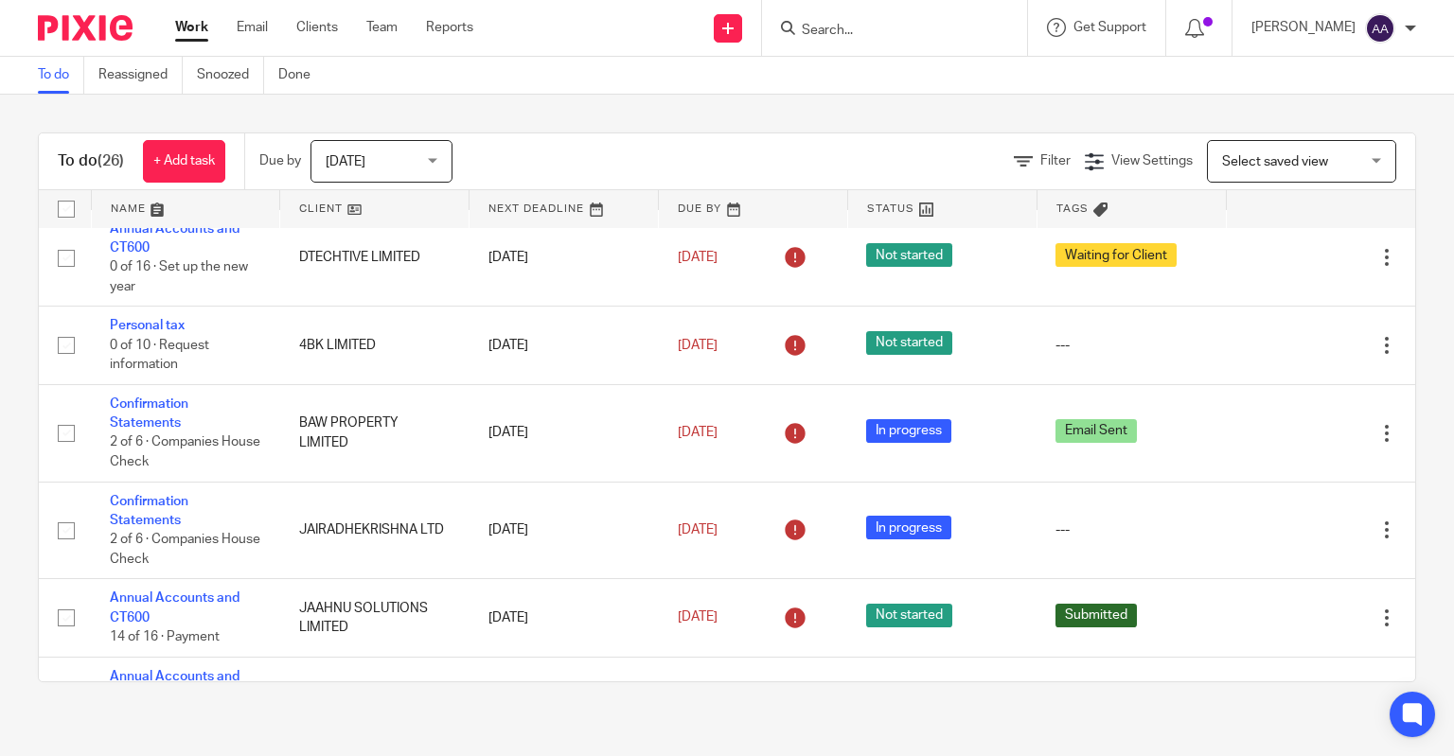
click at [918, 36] on input "Search" at bounding box center [885, 31] width 170 height 17
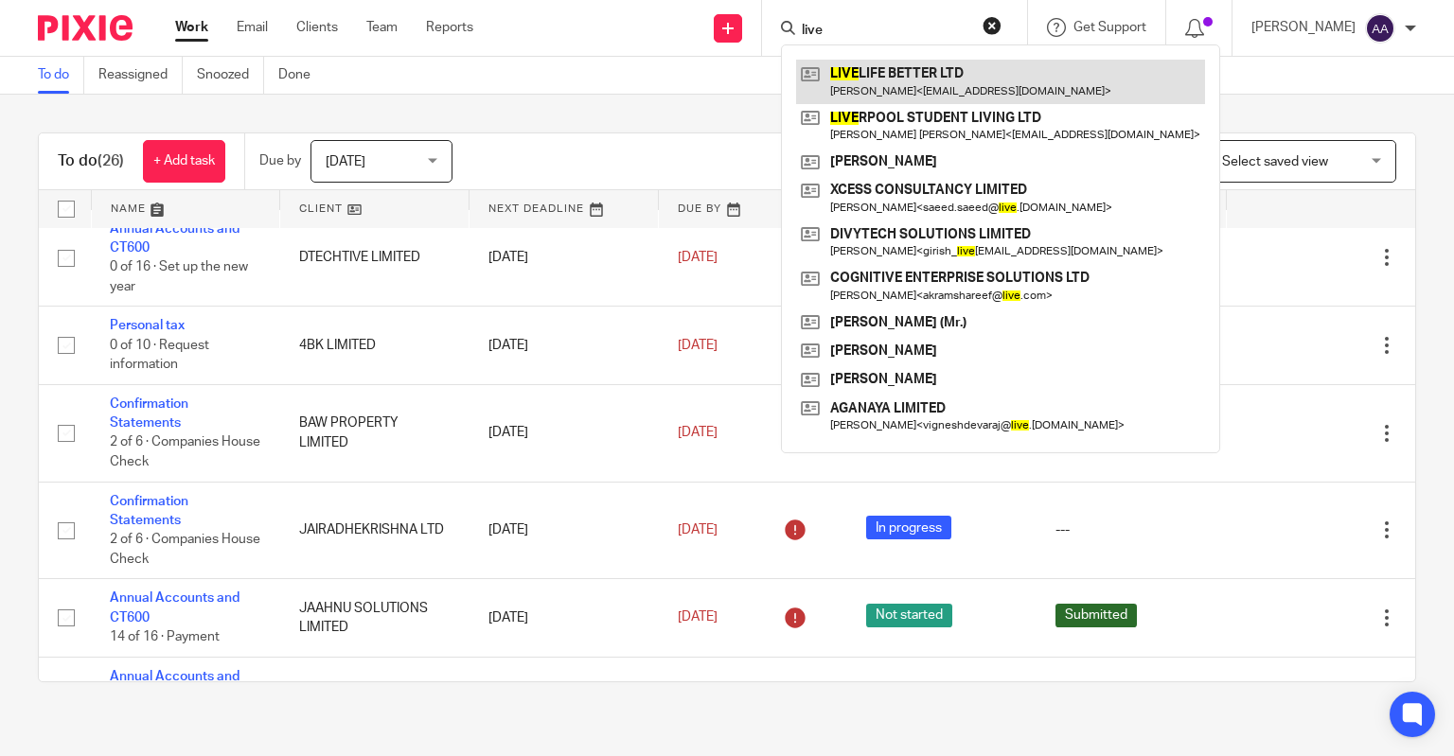
type input "live"
click at [956, 82] on link at bounding box center [1000, 82] width 409 height 44
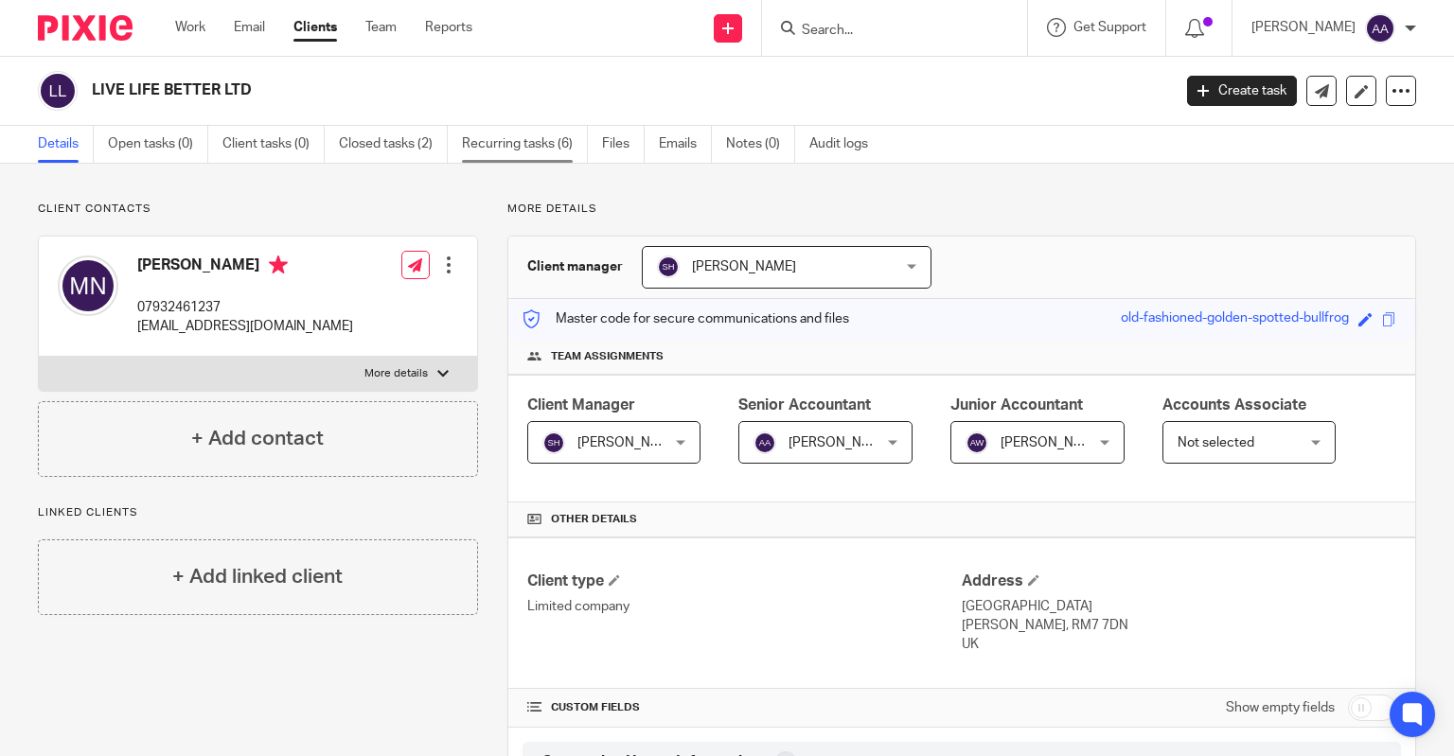
click at [530, 140] on link "Recurring tasks (6)" at bounding box center [525, 144] width 126 height 37
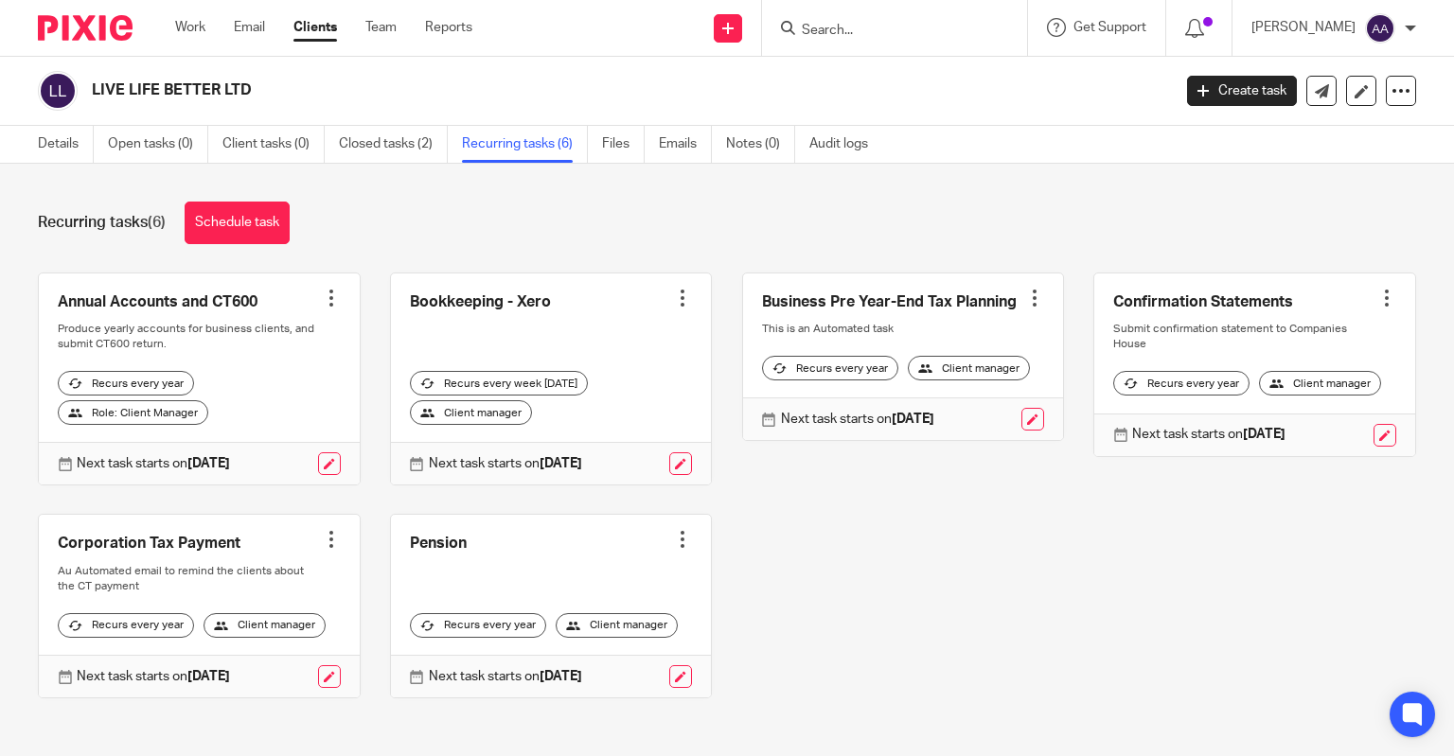
click at [482, 405] on div "Client manager" at bounding box center [471, 412] width 122 height 25
click at [674, 298] on div at bounding box center [682, 298] width 19 height 19
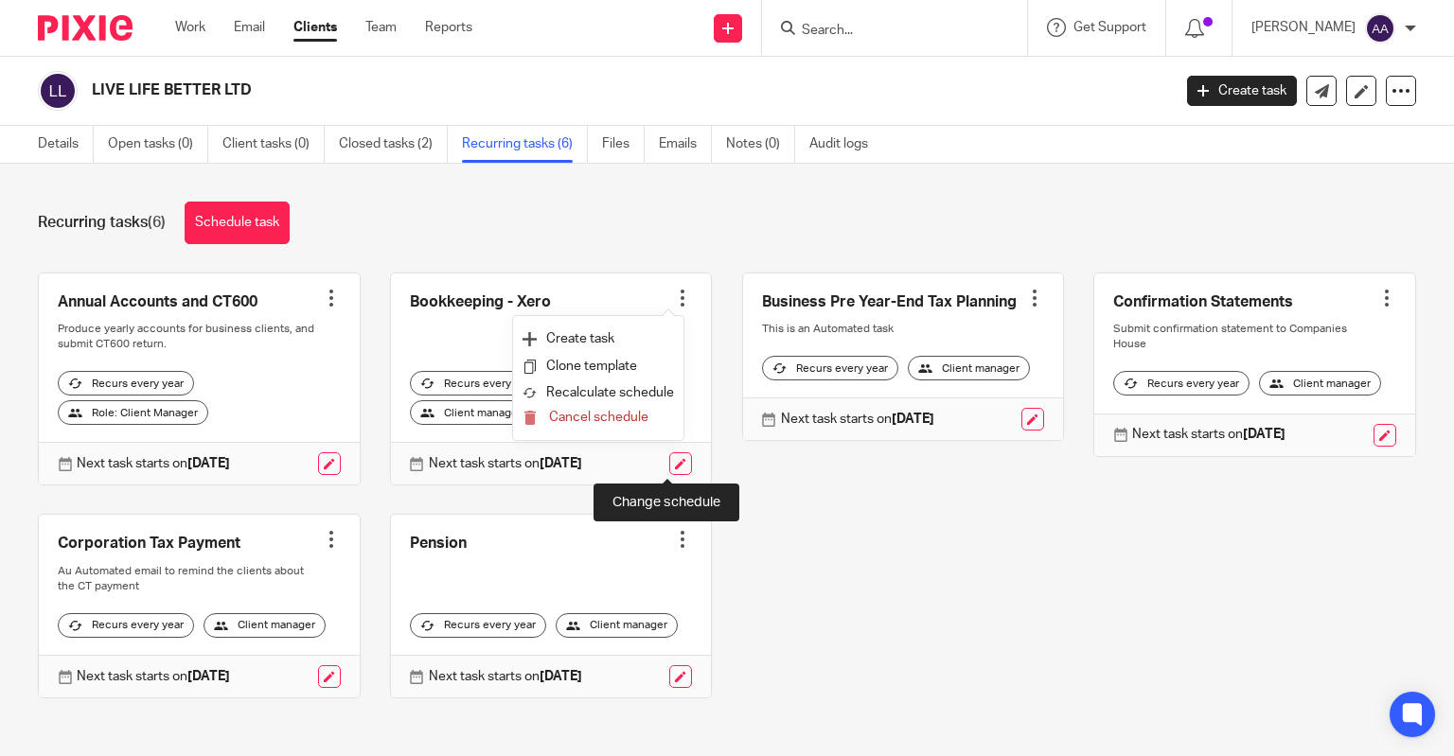
click at [669, 461] on link at bounding box center [680, 463] width 23 height 23
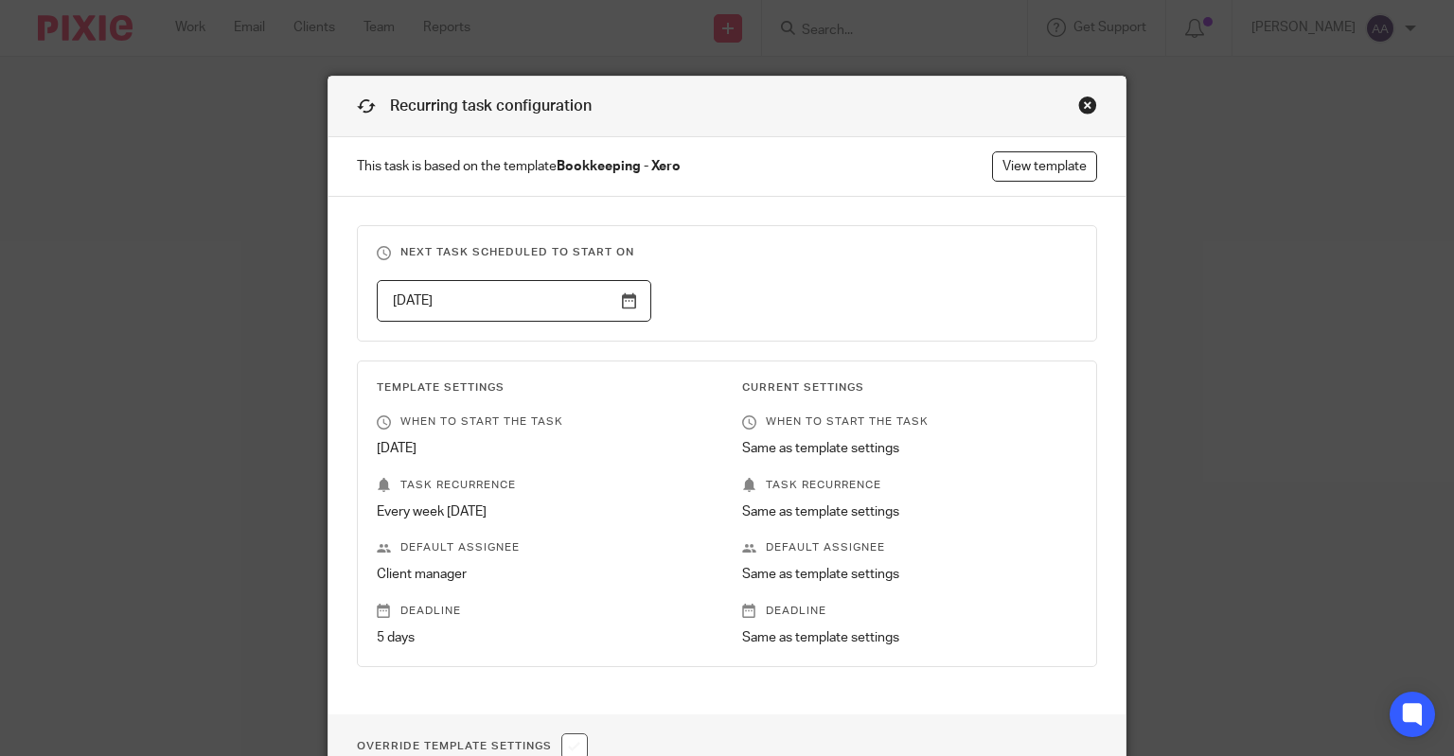
click at [1078, 112] on div "Close this dialog window" at bounding box center [1087, 105] width 19 height 19
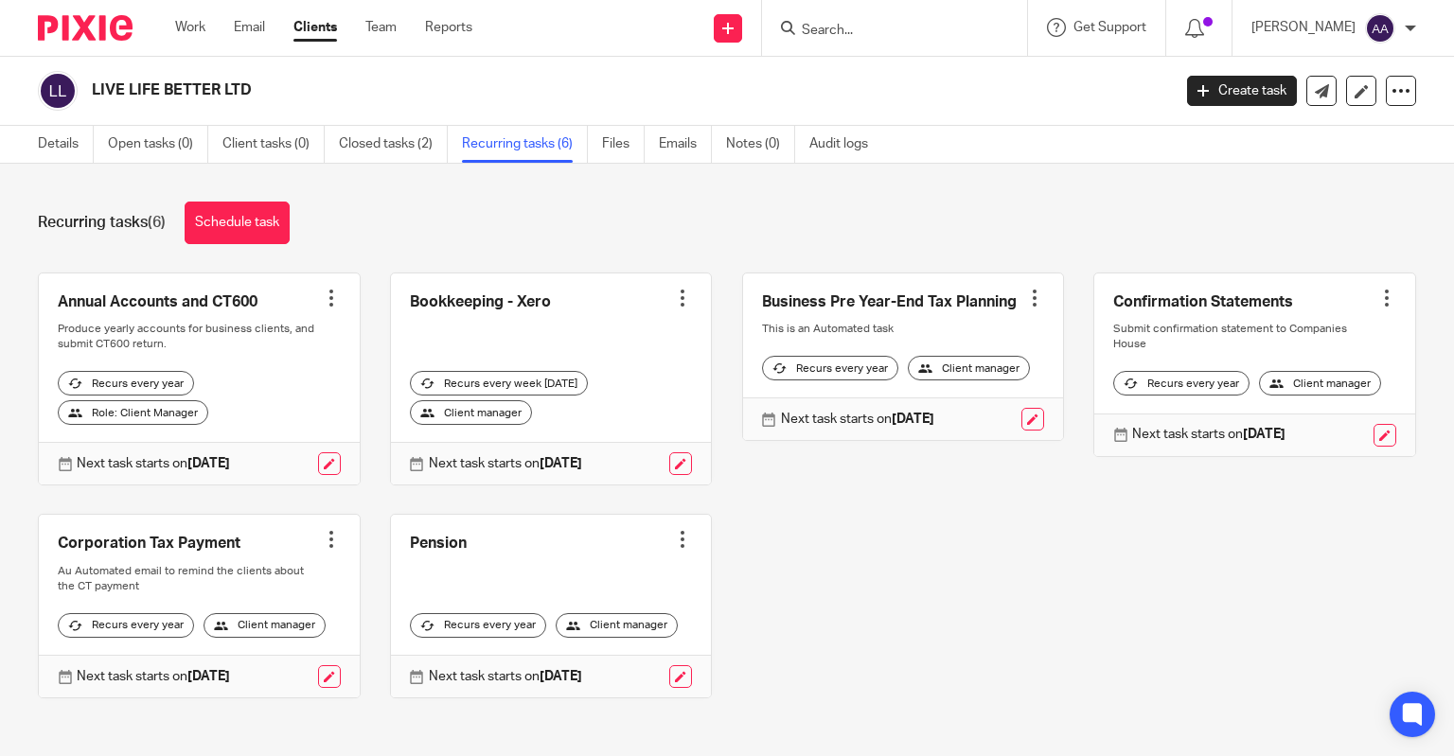
click at [919, 35] on input "Search" at bounding box center [885, 31] width 170 height 17
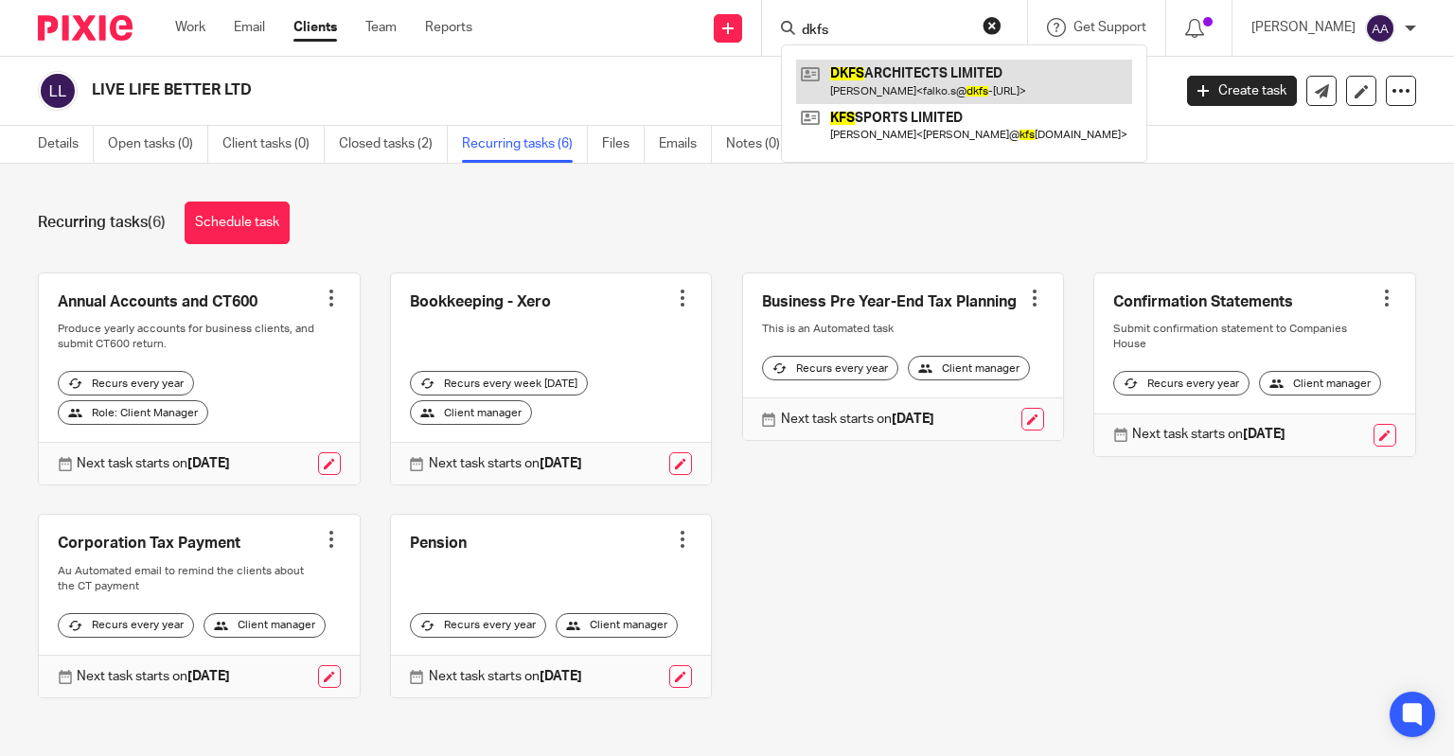
type input "dkfs"
click at [886, 79] on link at bounding box center [964, 82] width 336 height 44
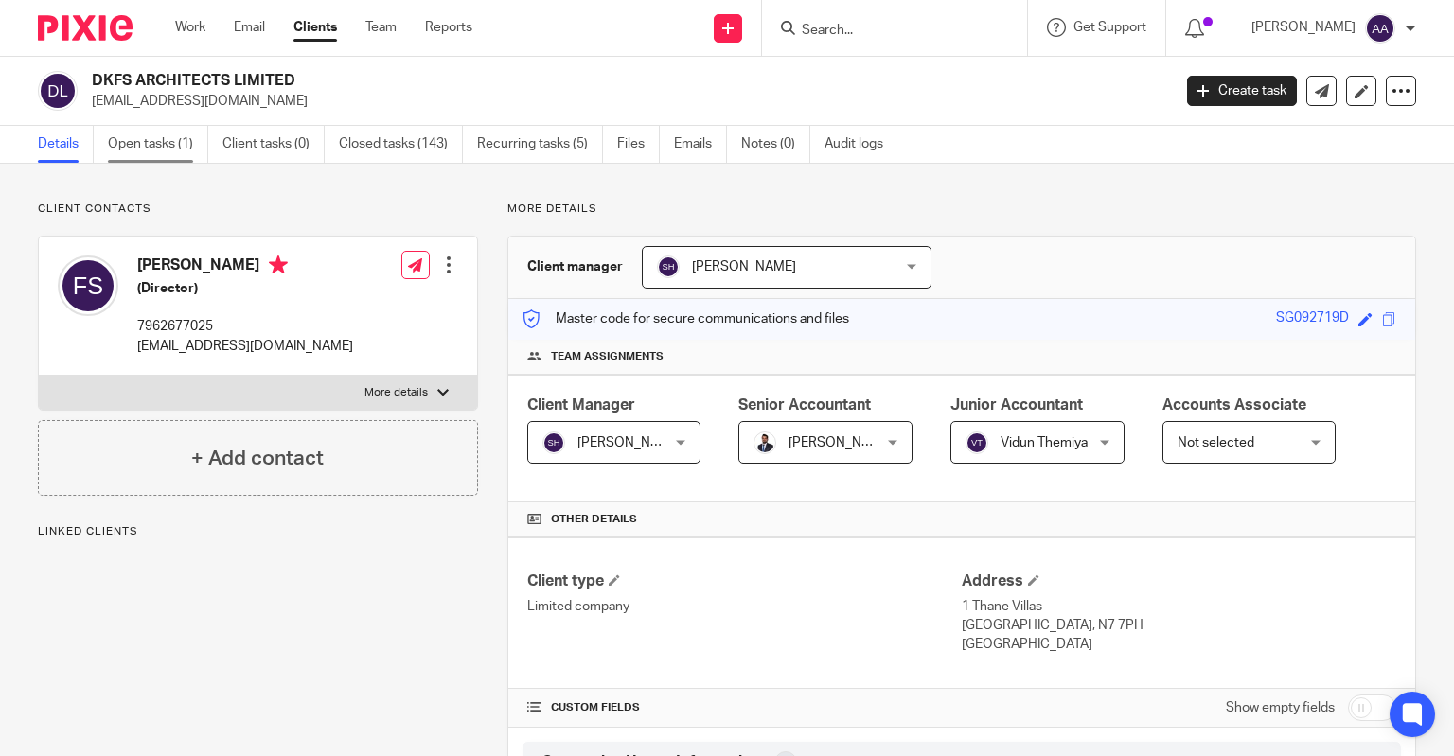
click at [186, 142] on link "Open tasks (1)" at bounding box center [158, 144] width 100 height 37
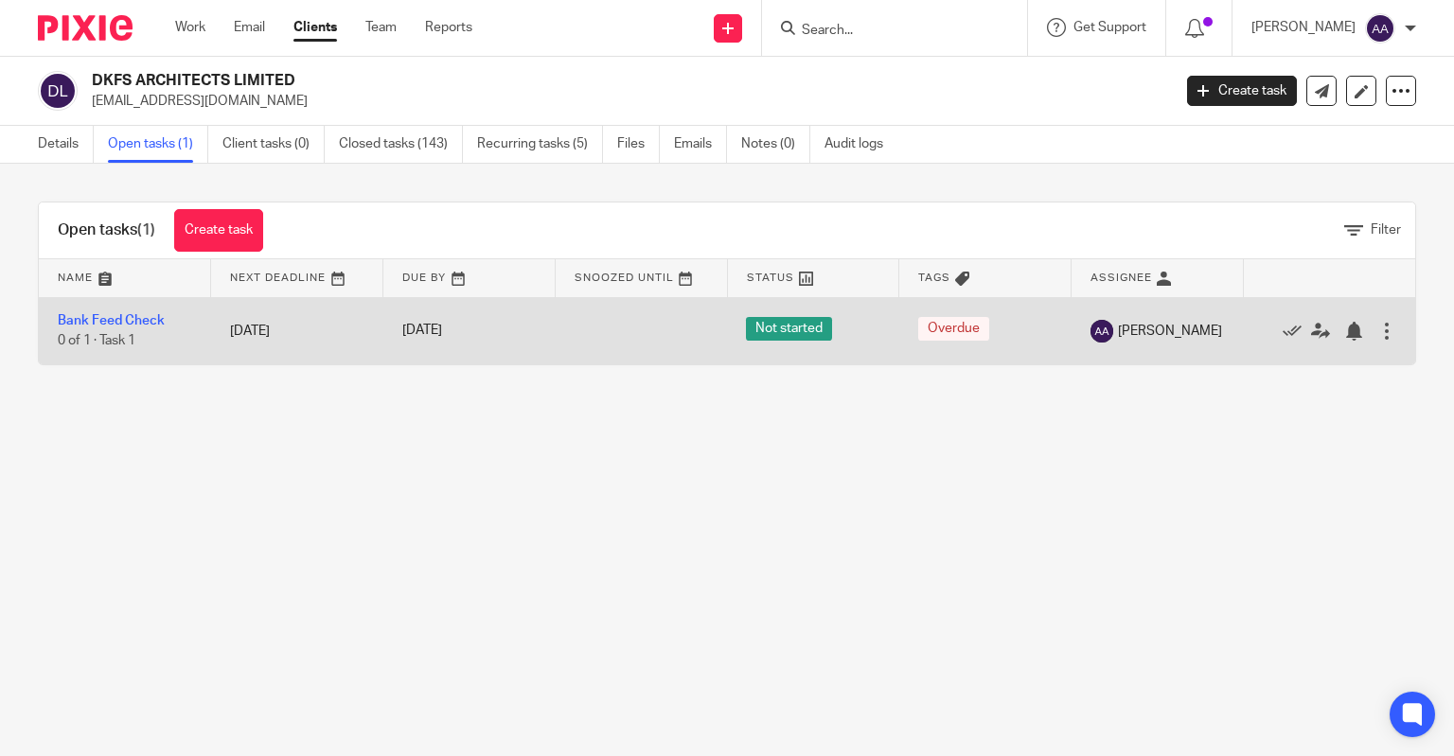
click at [137, 312] on td "Bank Feed Check 0 of 1 · Task 1" at bounding box center [125, 330] width 172 height 67
click at [137, 318] on link "Bank Feed Check" at bounding box center [111, 320] width 107 height 13
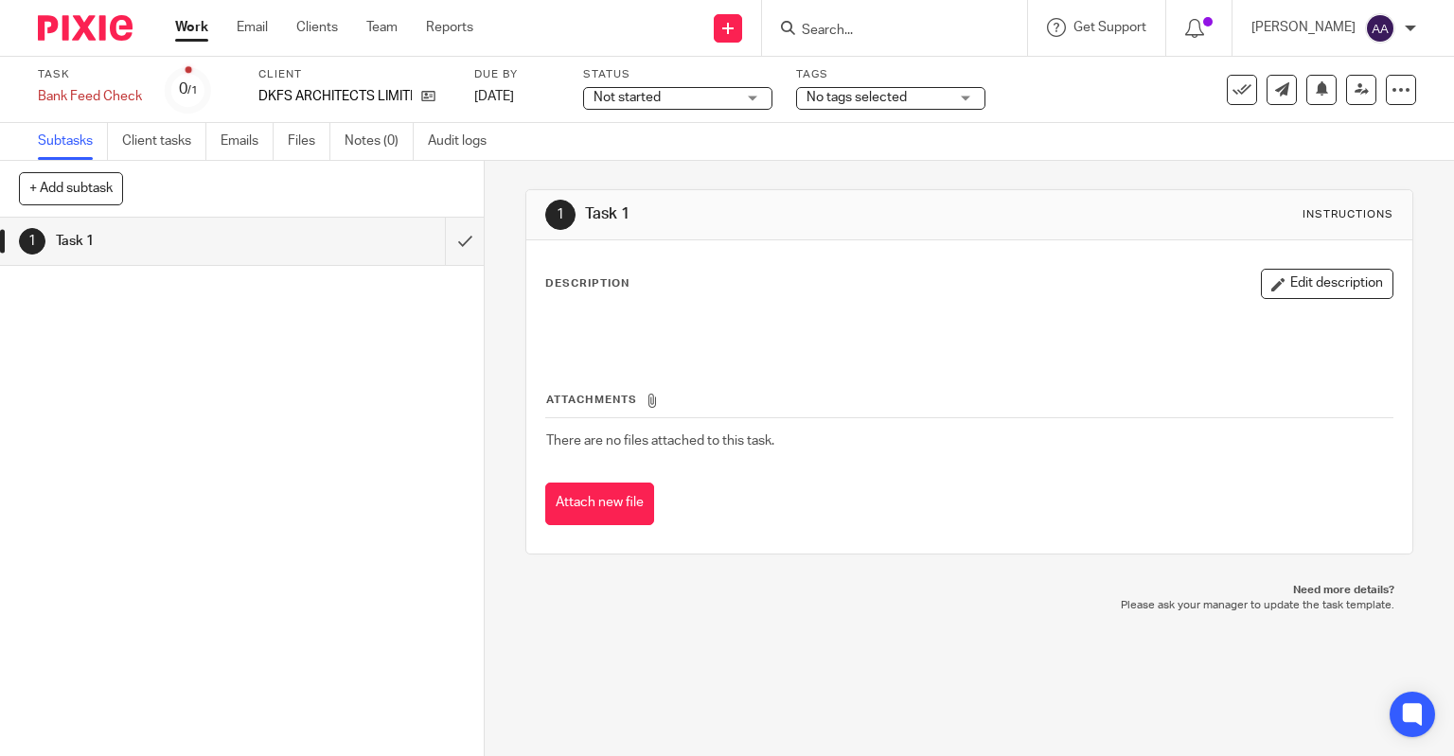
click at [192, 24] on link "Work" at bounding box center [191, 27] width 33 height 19
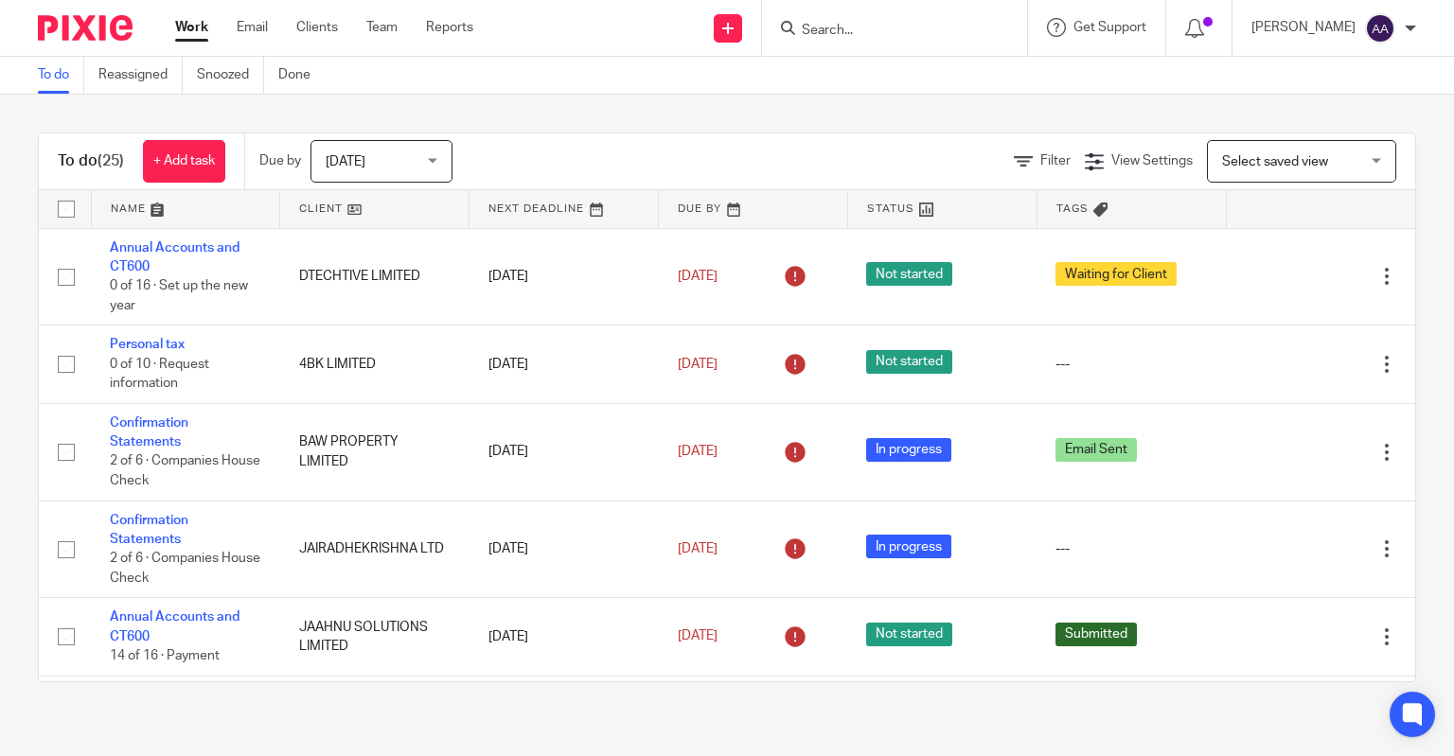
click at [882, 29] on input "Search" at bounding box center [885, 31] width 170 height 17
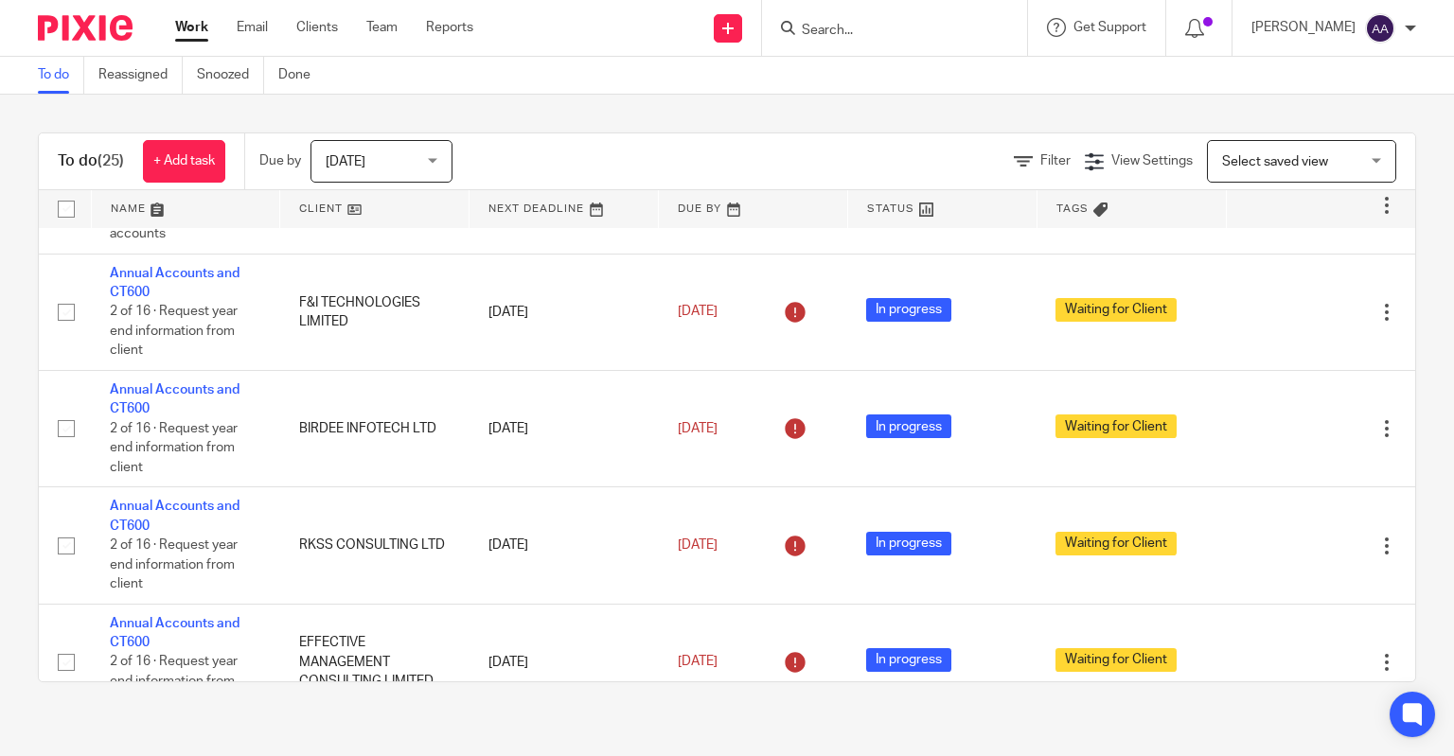
scroll to position [1932, 0]
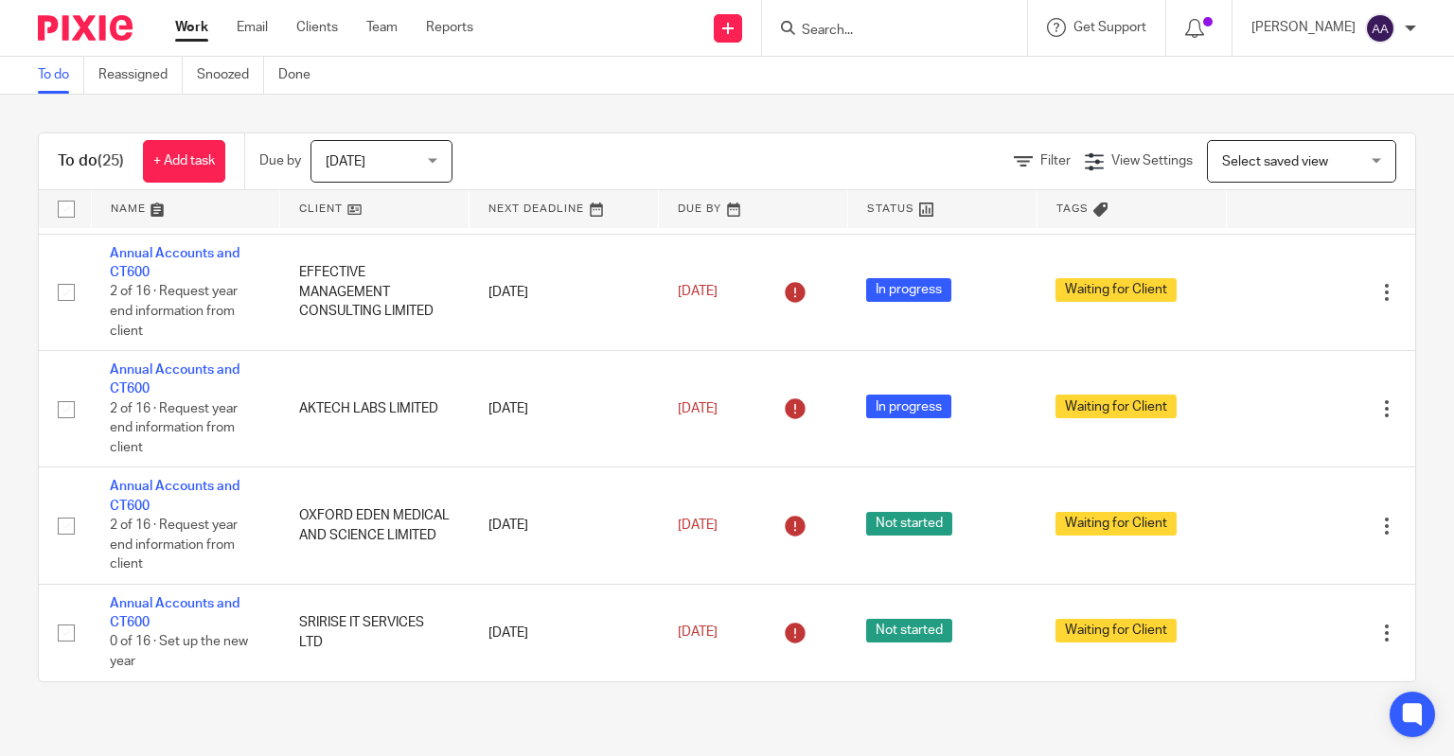
click at [871, 35] on input "Search" at bounding box center [885, 31] width 170 height 17
